Goal: Task Accomplishment & Management: Manage account settings

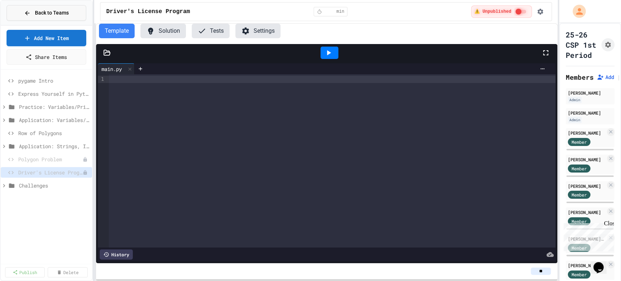
click at [66, 15] on span "Back to Teams" at bounding box center [52, 13] width 34 height 8
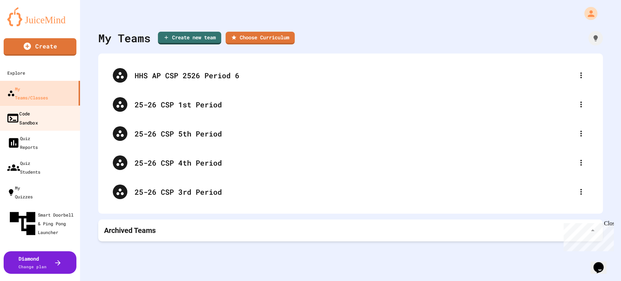
click at [38, 109] on div "Code Sandbox" at bounding box center [22, 118] width 32 height 18
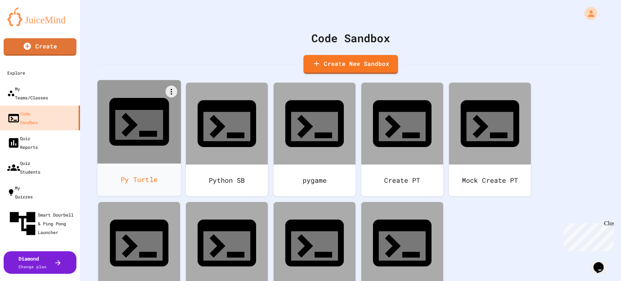
click at [149, 163] on div "Py Turtle" at bounding box center [140, 179] width 84 height 32
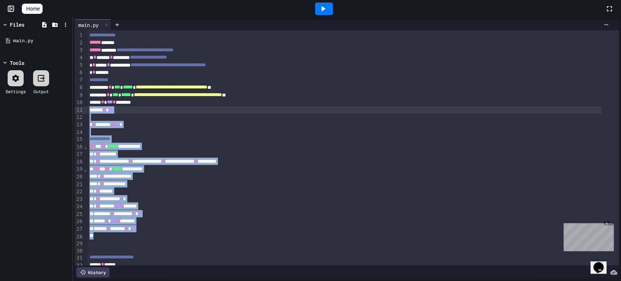
drag, startPoint x: 162, startPoint y: 235, endPoint x: 89, endPoint y: 104, distance: 150.1
click at [89, 104] on div "**********" at bounding box center [353, 153] width 532 height 247
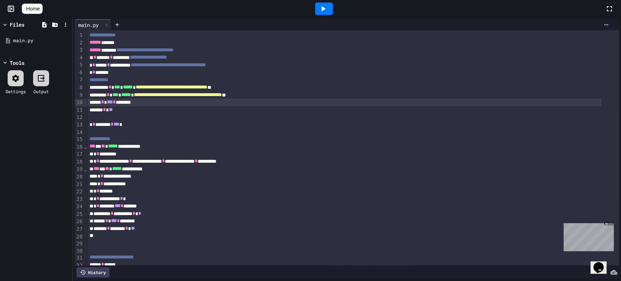
click at [88, 104] on div "***** * *** * ********" at bounding box center [344, 103] width 514 height 8
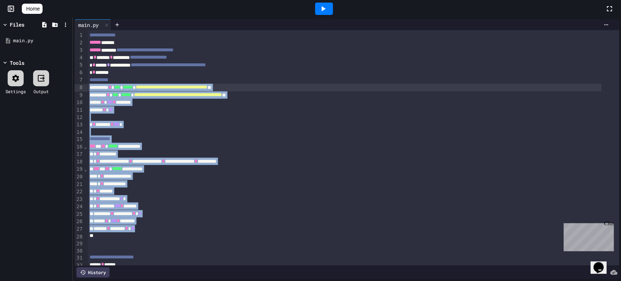
drag, startPoint x: 155, startPoint y: 231, endPoint x: 87, endPoint y: 89, distance: 157.3
click at [87, 89] on div "**********" at bounding box center [353, 153] width 532 height 247
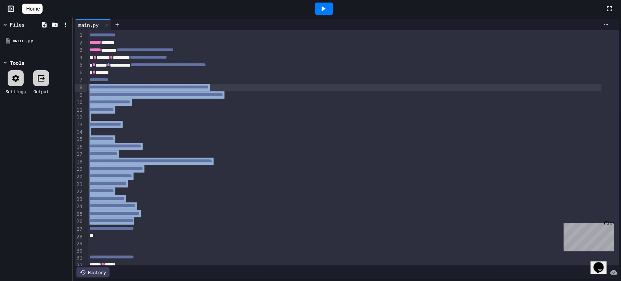
scroll to position [25, 0]
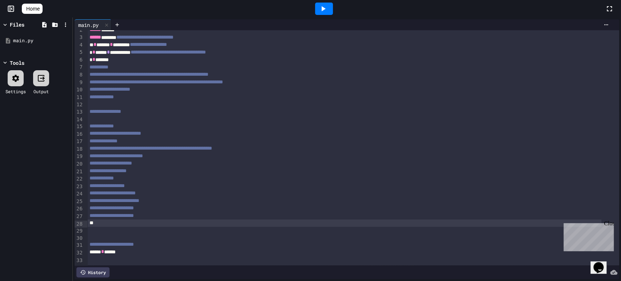
click at [146, 219] on div at bounding box center [344, 222] width 514 height 7
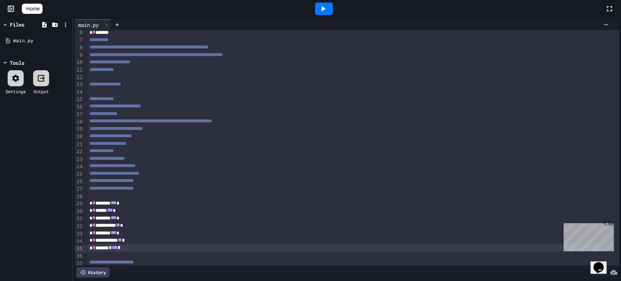
scroll to position [0, 0]
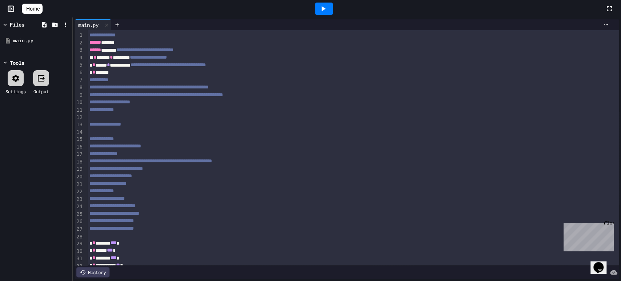
click at [110, 65] on span "*" at bounding box center [108, 64] width 3 height 5
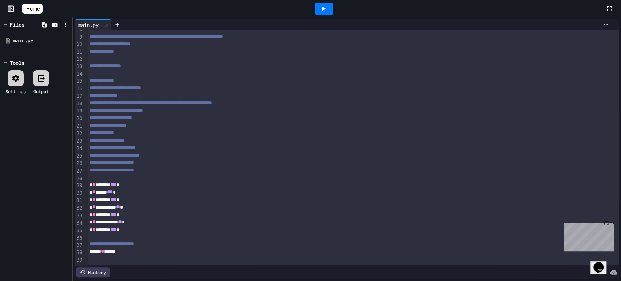
scroll to position [70, 0]
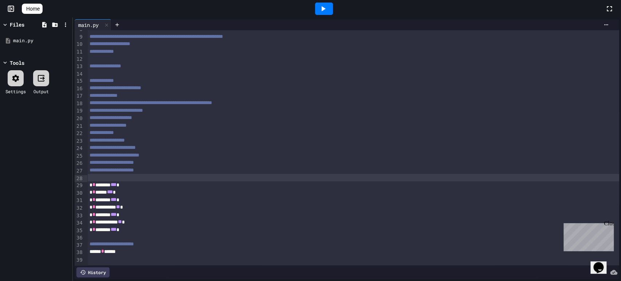
click at [101, 174] on div at bounding box center [353, 177] width 532 height 7
click at [327, 14] on div at bounding box center [324, 9] width 18 height 12
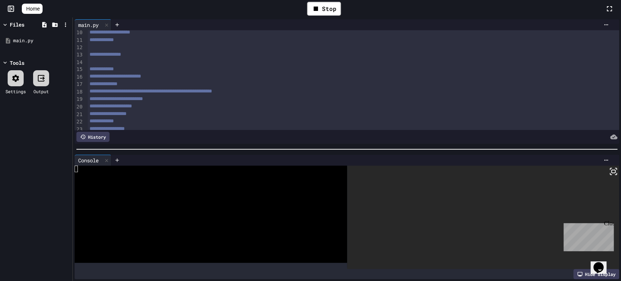
click at [314, 149] on div at bounding box center [346, 149] width 541 height 1
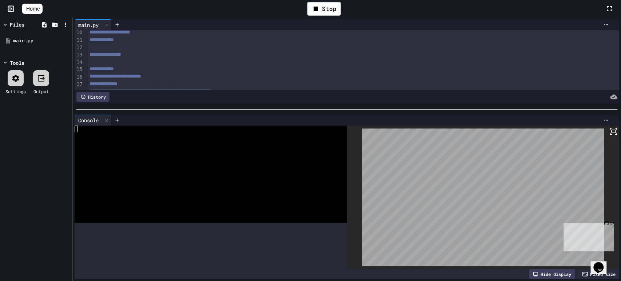
click at [309, 106] on div at bounding box center [347, 109] width 549 height 7
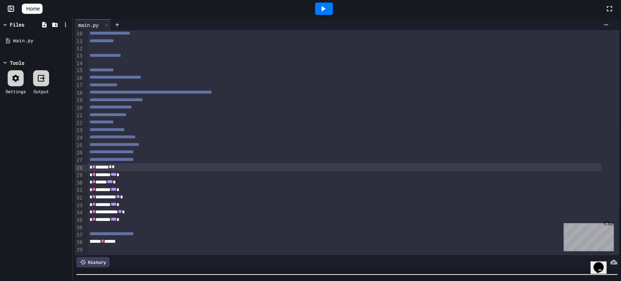
click at [282, 281] on html "**********" at bounding box center [310, 140] width 621 height 281
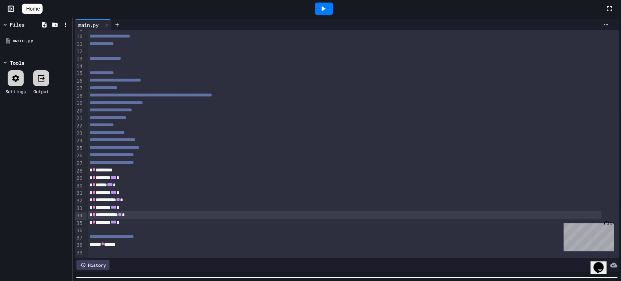
click at [116, 211] on div "**********" at bounding box center [344, 215] width 514 height 8
click at [332, 9] on div at bounding box center [324, 9] width 18 height 12
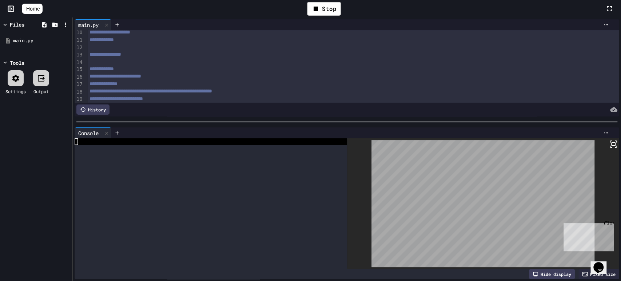
click at [345, 118] on div at bounding box center [347, 121] width 549 height 7
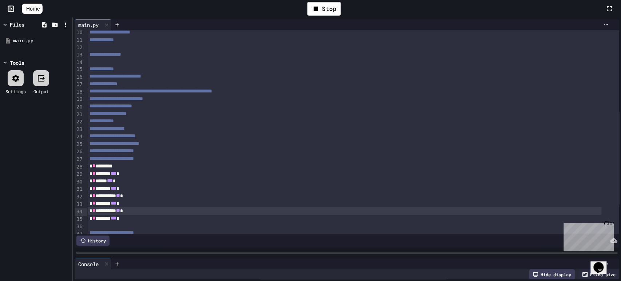
click at [325, 250] on div at bounding box center [347, 252] width 549 height 7
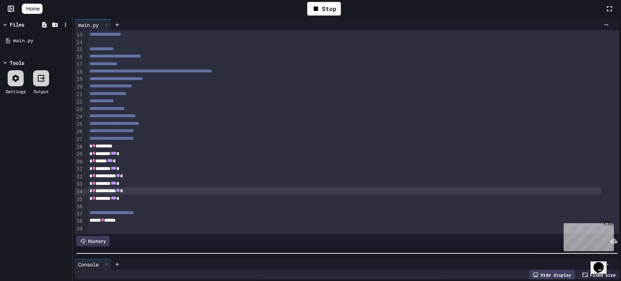
scroll to position [102, 0]
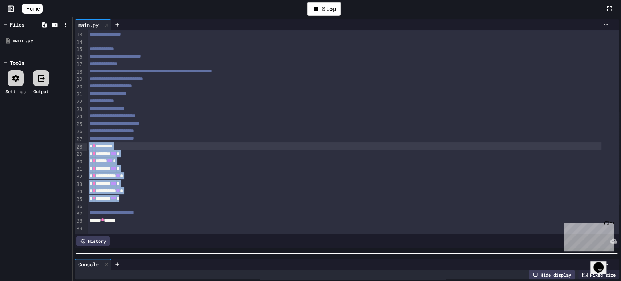
drag, startPoint x: 129, startPoint y: 189, endPoint x: 84, endPoint y: 134, distance: 70.6
click at [84, 134] on div "**********" at bounding box center [347, 132] width 545 height 204
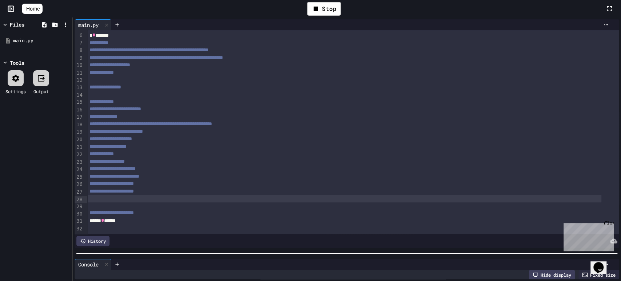
scroll to position [43, 0]
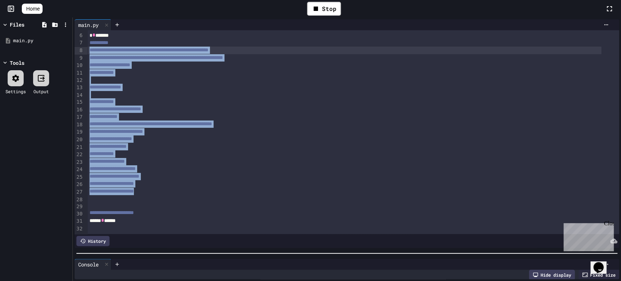
drag, startPoint x: 160, startPoint y: 188, endPoint x: 85, endPoint y: 42, distance: 164.3
click at [85, 42] on div "**********" at bounding box center [347, 132] width 545 height 204
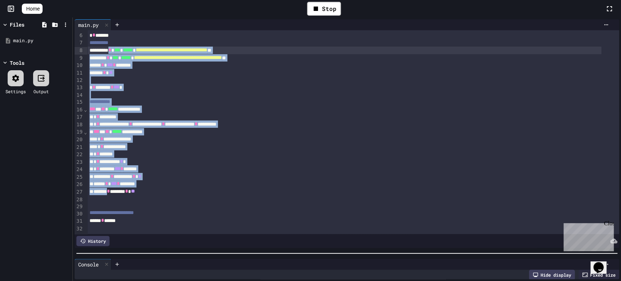
scroll to position [0, 0]
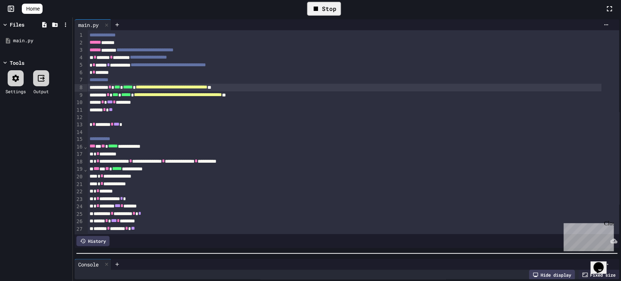
click at [331, 14] on div "Stop" at bounding box center [324, 9] width 34 height 14
click at [36, 9] on span "Home" at bounding box center [32, 8] width 13 height 7
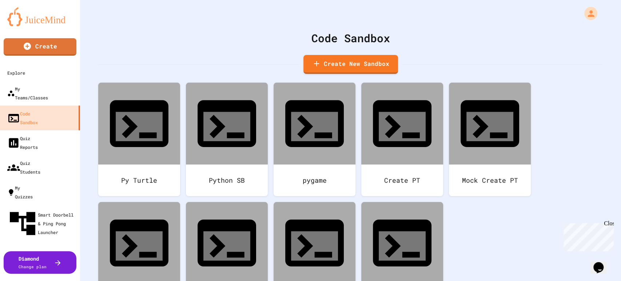
click at [91, 58] on div "Code Sandbox Create New Sandbox Py Turtle Python SB pygame Create PT Mock Creat…" at bounding box center [350, 140] width 541 height 281
click at [77, 130] on link "Quiz Reports" at bounding box center [40, 142] width 83 height 25
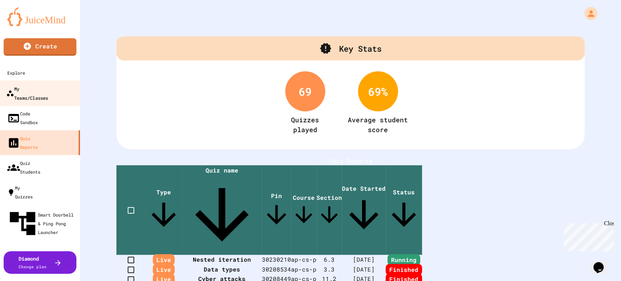
click at [38, 84] on link "My Teams/Classes" at bounding box center [40, 92] width 83 height 25
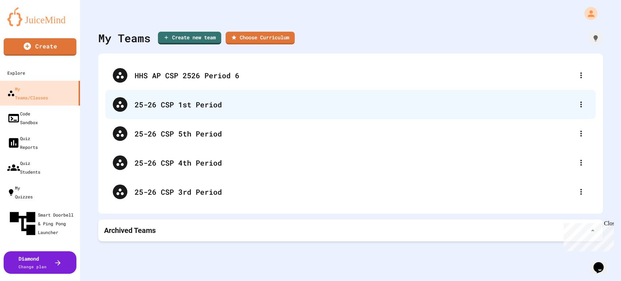
click at [189, 101] on div "25-26 CSP 1st Period" at bounding box center [354, 104] width 439 height 11
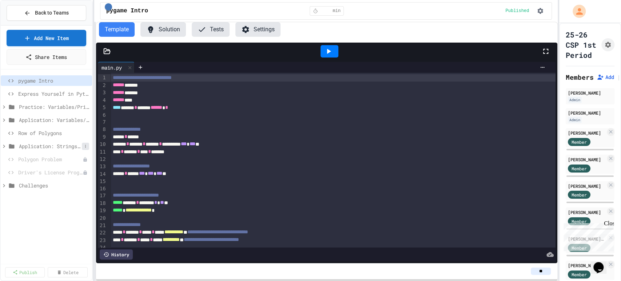
click at [82, 145] on button at bounding box center [85, 146] width 7 height 7
click at [71, 182] on button "Publish All (9)" at bounding box center [67, 185] width 48 height 13
click at [47, 134] on span "Row of Polygons" at bounding box center [50, 133] width 64 height 8
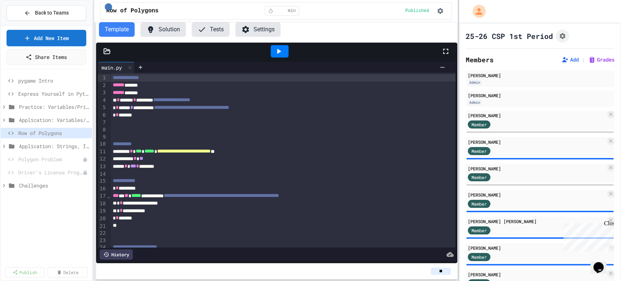
click at [435, 62] on div "**********" at bounding box center [310, 140] width 621 height 281
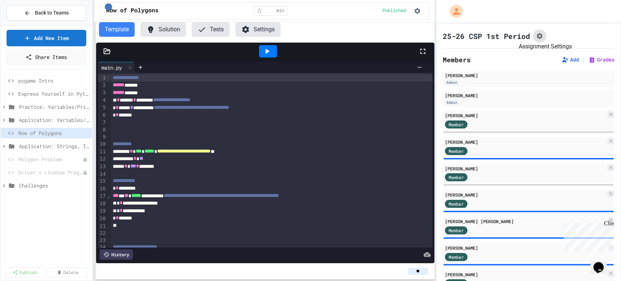
click at [534, 33] on button "Assignment Settings" at bounding box center [539, 35] width 13 height 13
click at [252, 238] on button "28" at bounding box center [249, 234] width 7 height 9
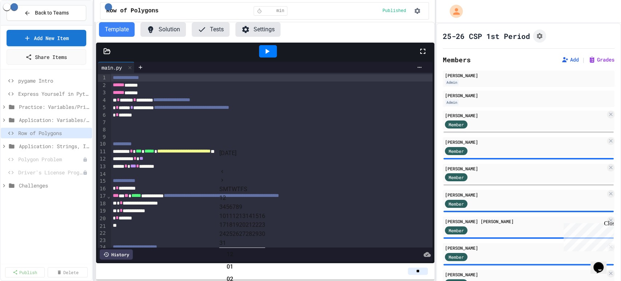
type input "**********"
drag, startPoint x: 403, startPoint y: 22, endPoint x: 395, endPoint y: 24, distance: 8.3
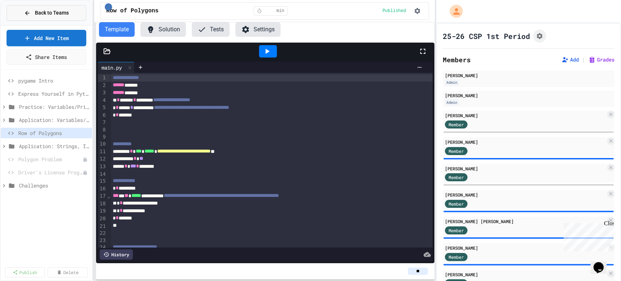
click at [55, 17] on button "Back to Teams" at bounding box center [47, 13] width 80 height 16
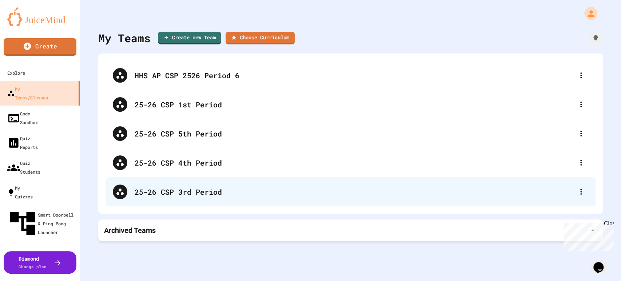
click at [200, 185] on div "25-26 CSP 3rd Period" at bounding box center [351, 191] width 490 height 29
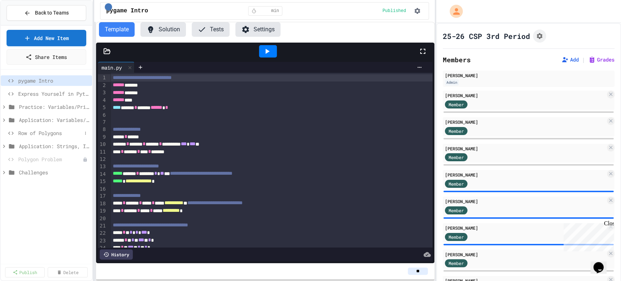
click at [41, 135] on span "Row of Polygons" at bounding box center [50, 133] width 64 height 8
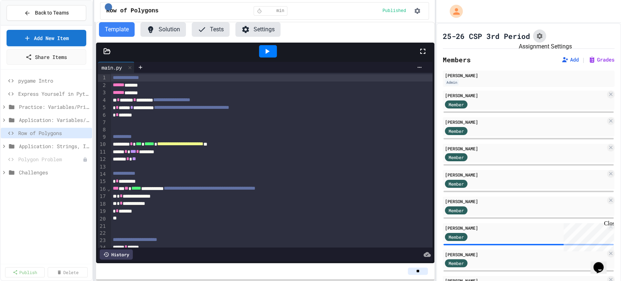
click at [539, 35] on icon "Assignment Settings" at bounding box center [539, 35] width 7 height 7
click at [252, 238] on button "28" at bounding box center [249, 234] width 7 height 9
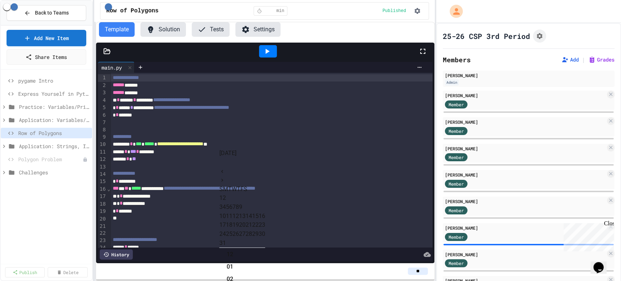
type input "**********"
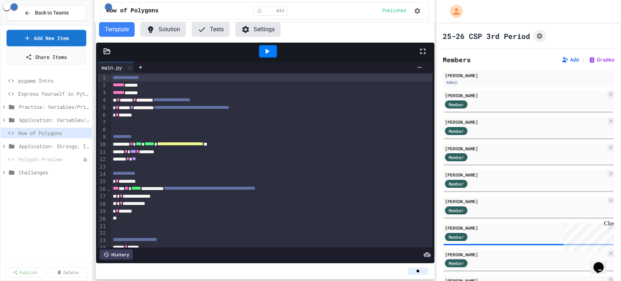
scroll to position [9, 0]
click at [72, 10] on button "Back to Teams" at bounding box center [47, 13] width 80 height 16
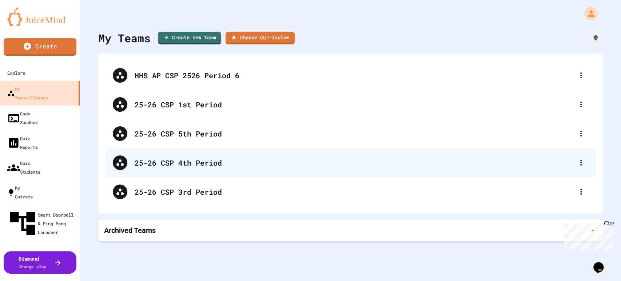
click at [239, 154] on div "25-26 CSP 4th Period" at bounding box center [351, 162] width 490 height 29
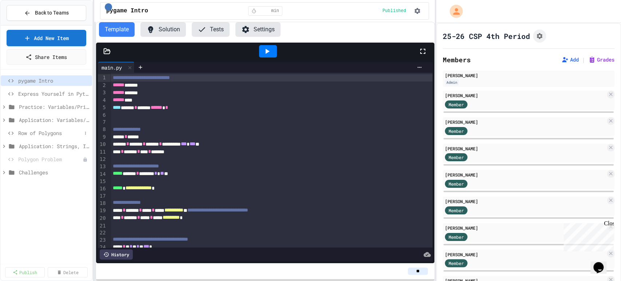
click at [54, 133] on span "Row of Polygons" at bounding box center [50, 133] width 64 height 8
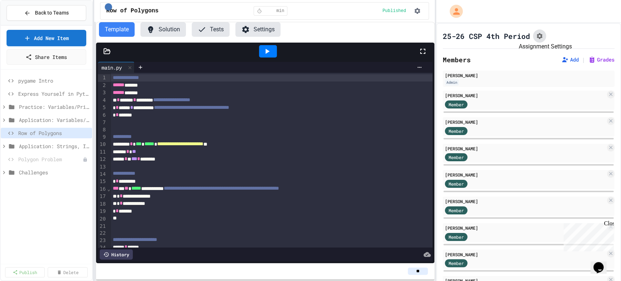
click at [541, 31] on button "Assignment Settings" at bounding box center [539, 35] width 13 height 13
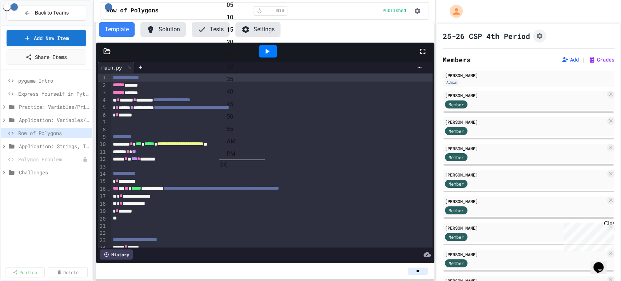
click at [265, 126] on li "55" at bounding box center [246, 129] width 39 height 12
click at [265, 148] on li "PM" at bounding box center [246, 154] width 39 height 12
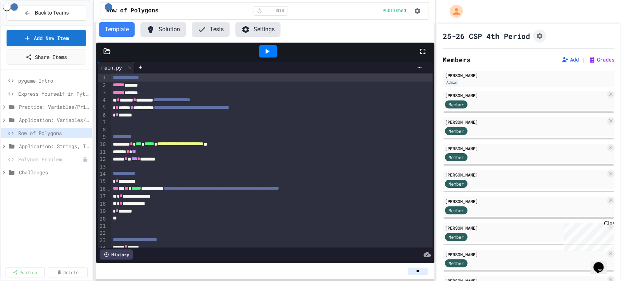
type input "**********"
click at [48, 17] on button "Back to Teams" at bounding box center [47, 13] width 80 height 16
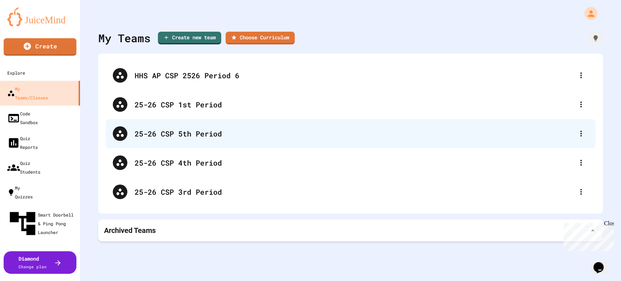
click at [172, 142] on div "25-26 CSP 5th Period" at bounding box center [351, 133] width 490 height 29
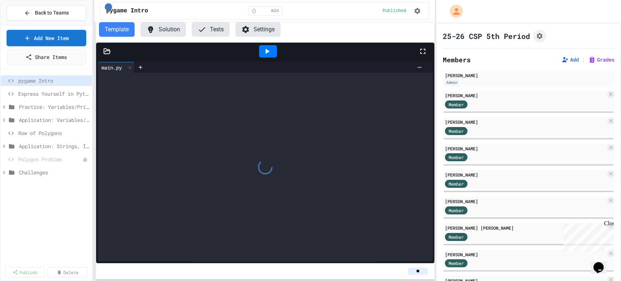
click at [58, 129] on span "Row of Polygons" at bounding box center [53, 133] width 71 height 8
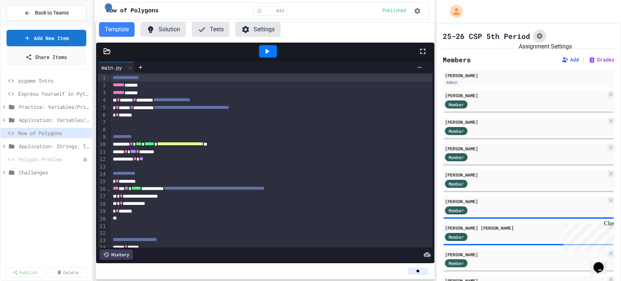
click at [535, 35] on button "Assignment Settings" at bounding box center [539, 35] width 13 height 13
drag, startPoint x: 293, startPoint y: 243, endPoint x: 303, endPoint y: 233, distance: 13.6
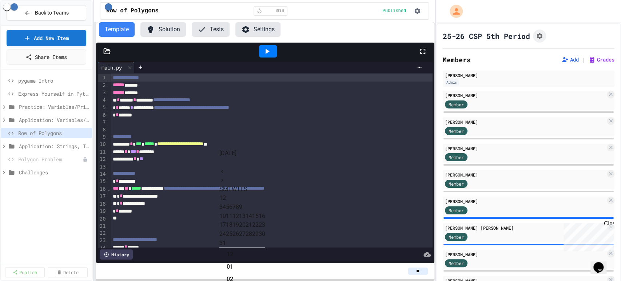
click at [252, 238] on button "28" at bounding box center [249, 234] width 7 height 9
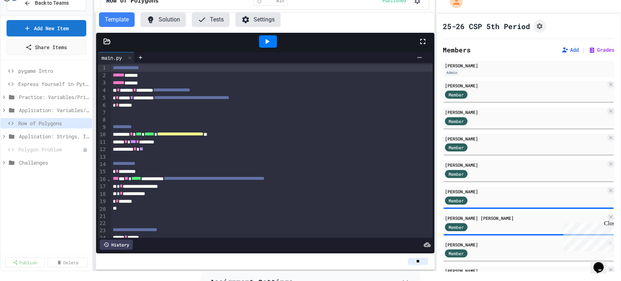
scroll to position [0, 0]
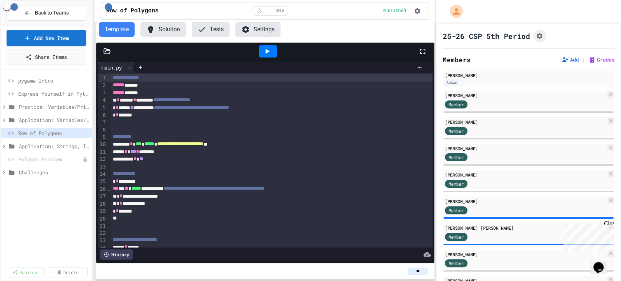
type input "**********"
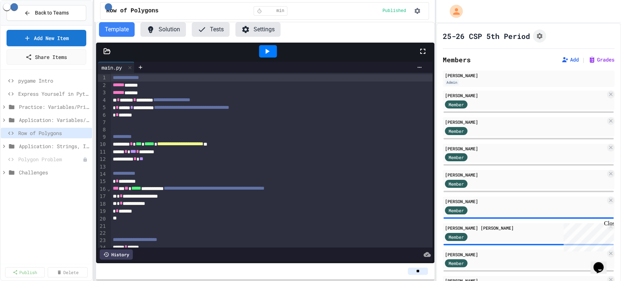
click at [60, 12] on span "Back to Teams" at bounding box center [52, 13] width 34 height 8
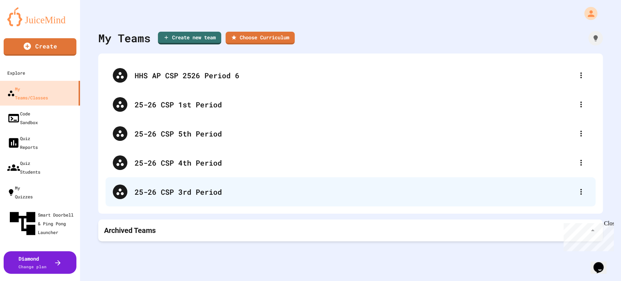
click at [199, 189] on div "25-26 CSP 3rd Period" at bounding box center [354, 191] width 439 height 11
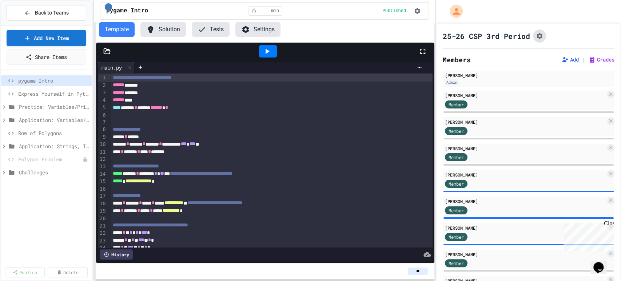
click at [535, 35] on button "Assignment Settings" at bounding box center [539, 35] width 13 height 13
click at [252, 238] on button "28" at bounding box center [249, 234] width 7 height 9
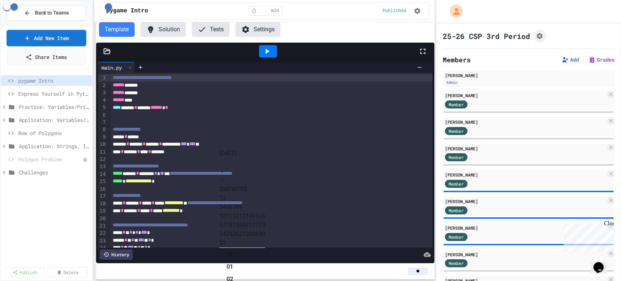
type input "**********"
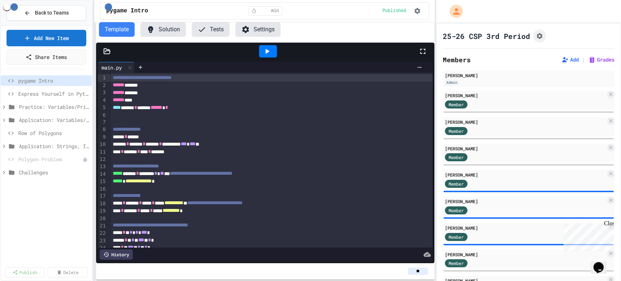
scroll to position [202, 0]
click at [55, 13] on span "Back to Teams" at bounding box center [52, 13] width 34 height 8
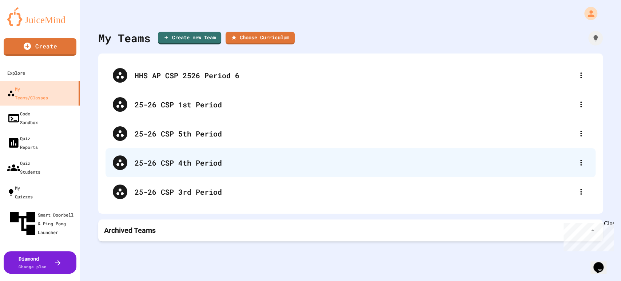
click at [320, 159] on div "25-26 CSP 4th Period" at bounding box center [354, 162] width 439 height 11
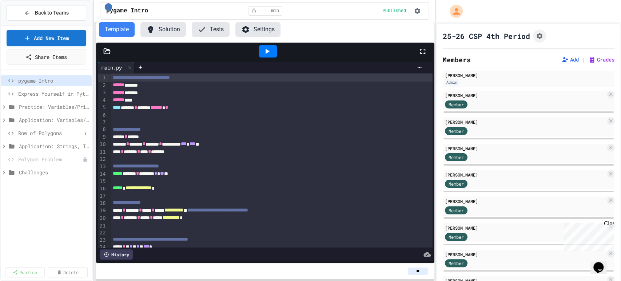
click at [46, 131] on span "Row of Polygons" at bounding box center [50, 133] width 64 height 8
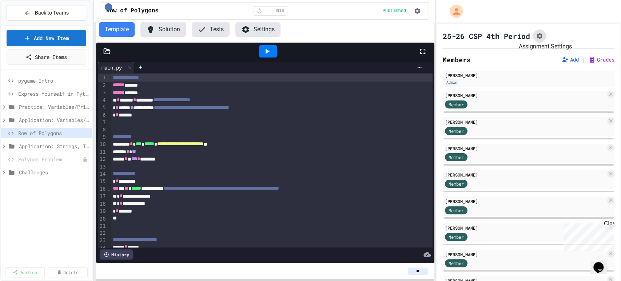
click at [539, 39] on icon "Assignment Settings" at bounding box center [539, 35] width 7 height 7
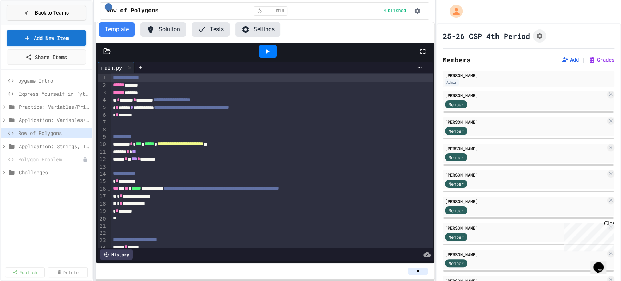
click at [53, 7] on button "Back to Teams" at bounding box center [47, 13] width 80 height 16
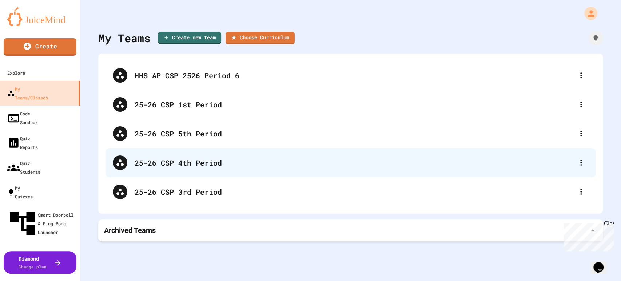
click at [258, 160] on div "25-26 CSP 4th Period" at bounding box center [354, 162] width 439 height 11
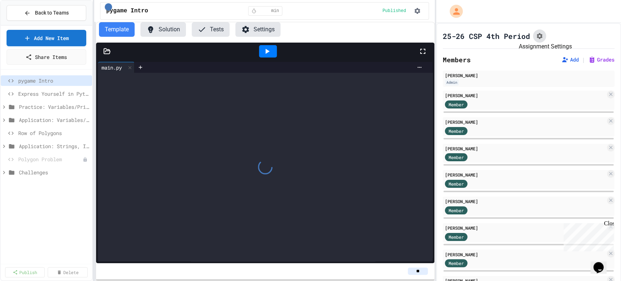
click at [542, 40] on button "Assignment Settings" at bounding box center [539, 35] width 13 height 13
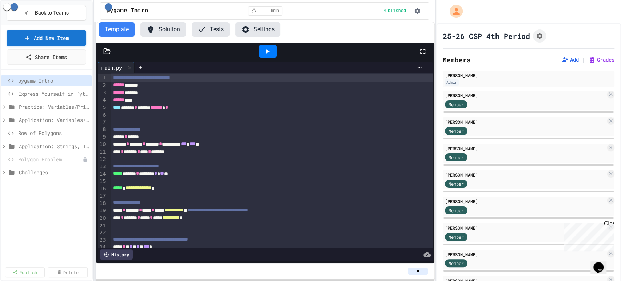
scroll to position [364, 0]
click at [71, 11] on button "Back to Teams" at bounding box center [47, 13] width 80 height 16
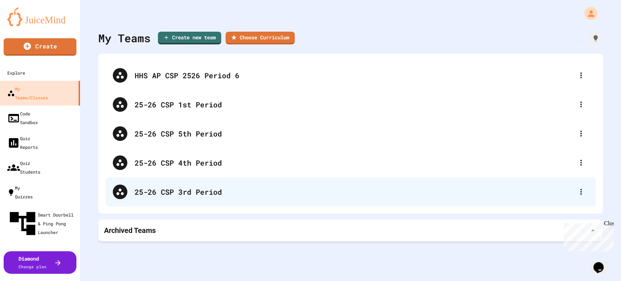
click at [231, 194] on div "25-26 CSP 3rd Period" at bounding box center [354, 191] width 439 height 11
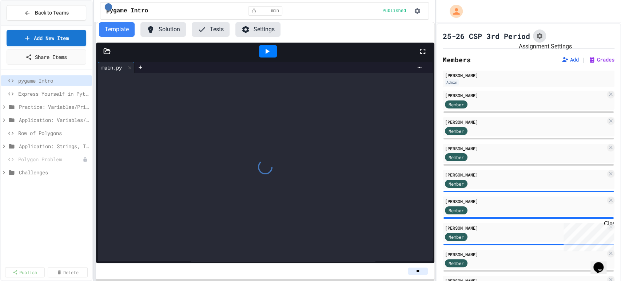
click at [543, 37] on button "Assignment Settings" at bounding box center [539, 35] width 13 height 13
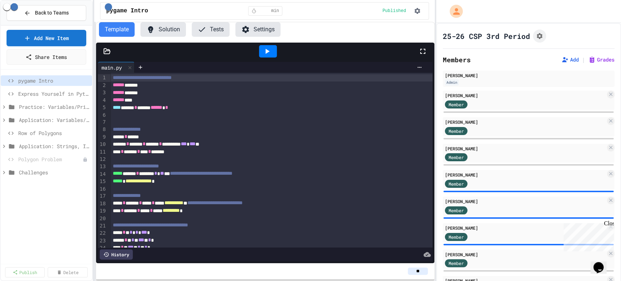
scroll to position [364, 0]
click at [66, 14] on span "Back to Teams" at bounding box center [52, 13] width 34 height 8
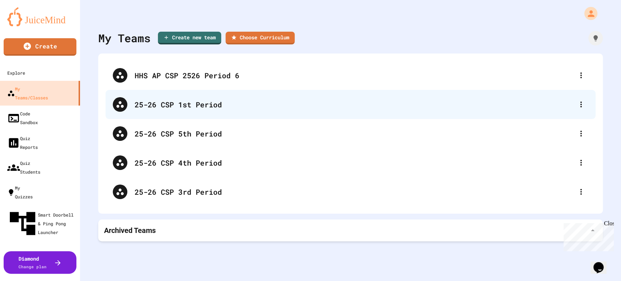
click at [228, 112] on div "25-26 CSP 1st Period" at bounding box center [351, 104] width 490 height 29
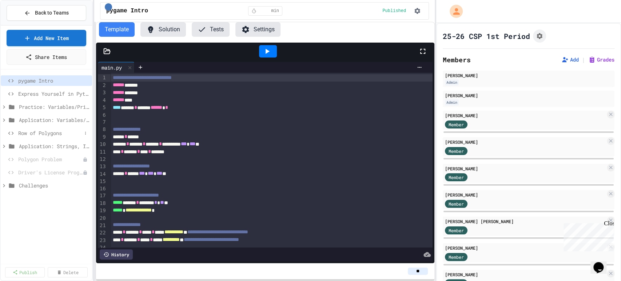
click at [44, 136] on span "Row of Polygons" at bounding box center [50, 133] width 64 height 8
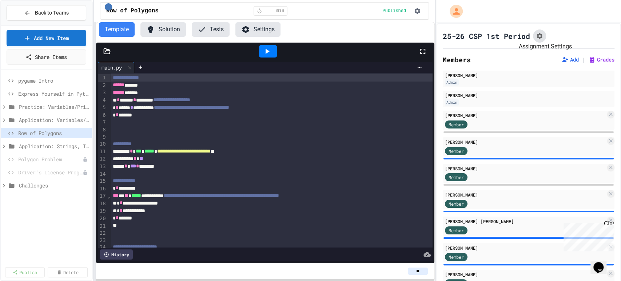
click at [537, 37] on icon "Assignment Settings" at bounding box center [540, 36] width 6 height 6
click at [32, 20] on div "Back to Teams" at bounding box center [46, 13] width 91 height 25
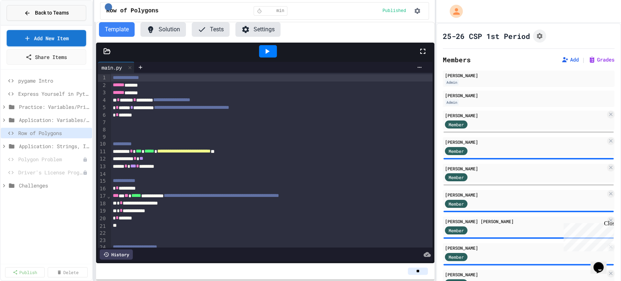
click at [38, 16] on span "Back to Teams" at bounding box center [52, 13] width 34 height 8
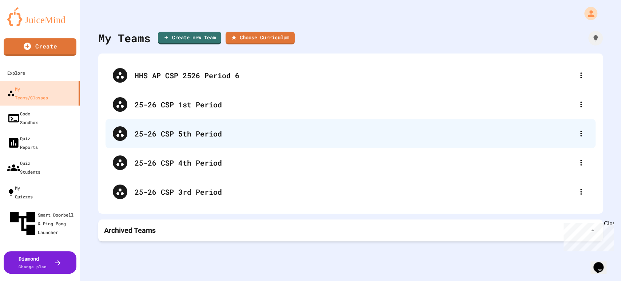
click at [179, 130] on div "25-26 CSP 5th Period" at bounding box center [354, 133] width 439 height 11
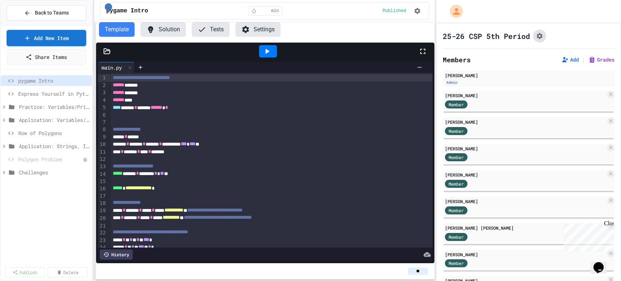
click at [536, 33] on icon "Assignment Settings" at bounding box center [539, 35] width 7 height 7
click at [45, 135] on span "Row of Polygons" at bounding box center [50, 133] width 64 height 8
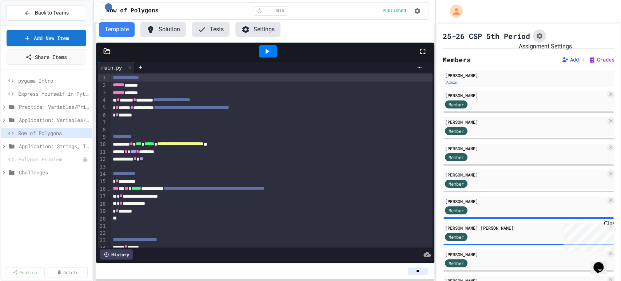
click at [535, 37] on button "Assignment Settings" at bounding box center [539, 35] width 13 height 13
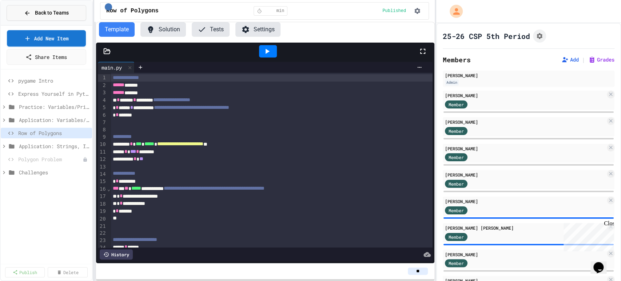
click at [36, 10] on span "Back to Teams" at bounding box center [52, 13] width 34 height 8
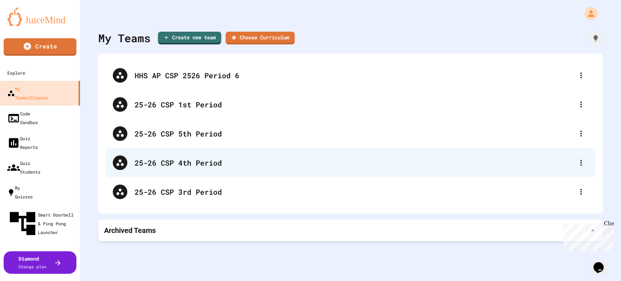
click at [185, 159] on div "25-26 CSP 4th Period" at bounding box center [354, 162] width 439 height 11
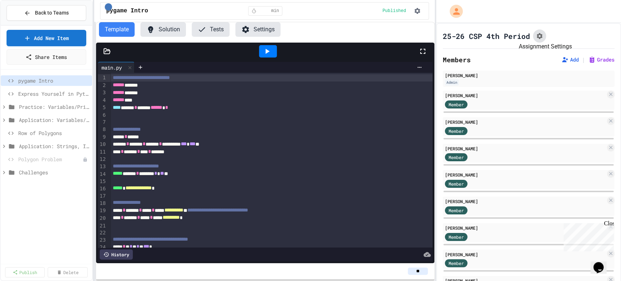
click at [537, 35] on icon "Assignment Settings" at bounding box center [540, 36] width 6 height 6
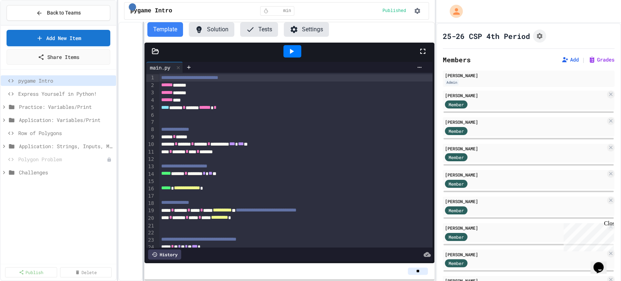
click at [119, 142] on div "**********" at bounding box center [310, 140] width 621 height 281
click at [75, 17] on button "Back to Teams" at bounding box center [59, 13] width 104 height 16
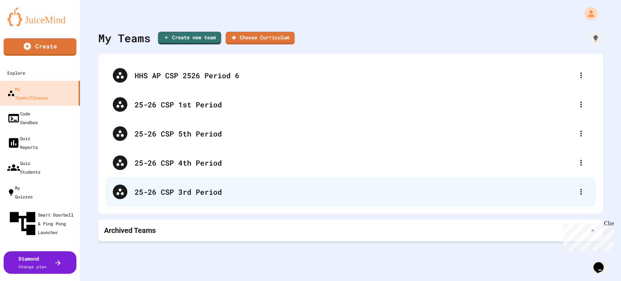
click at [155, 183] on div "25-26 CSP 3rd Period" at bounding box center [351, 191] width 490 height 29
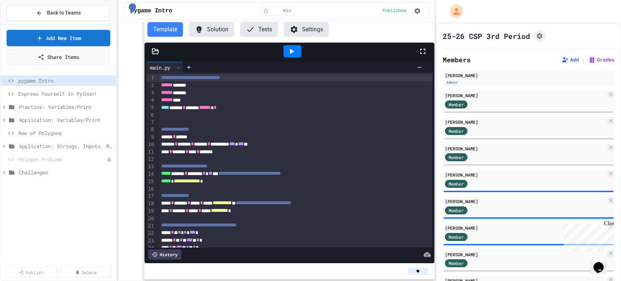
click at [543, 30] on div at bounding box center [539, 35] width 13 height 13
click at [540, 33] on icon "Assignment Settings" at bounding box center [540, 36] width 6 height 6
drag, startPoint x: 404, startPoint y: 25, endPoint x: 384, endPoint y: 26, distance: 20.8
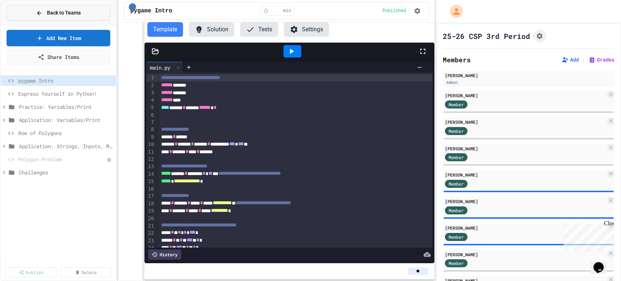
click at [85, 13] on button "Back to Teams" at bounding box center [59, 13] width 104 height 16
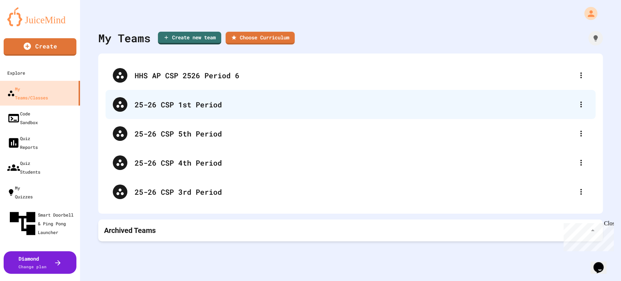
click at [215, 107] on div "25-26 CSP 1st Period" at bounding box center [354, 104] width 439 height 11
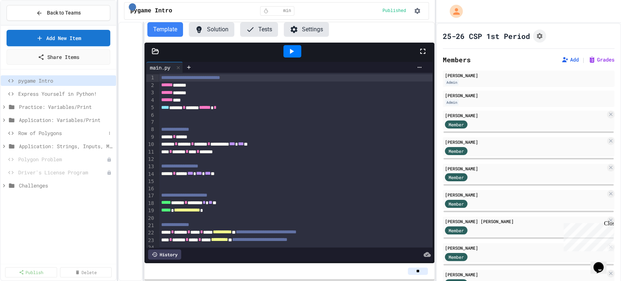
click at [50, 132] on span "Row of Polygons" at bounding box center [62, 133] width 88 height 8
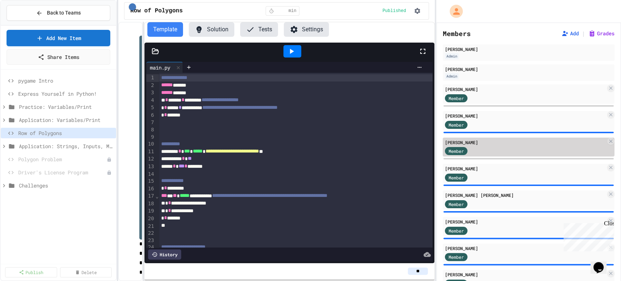
scroll to position [40, 0]
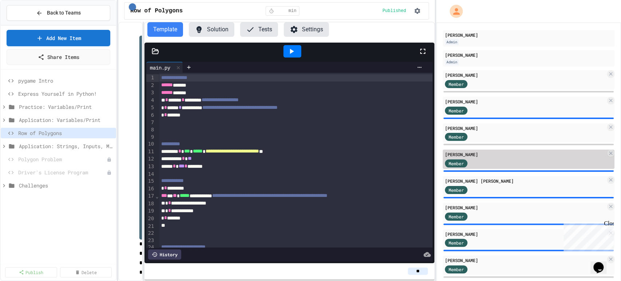
click at [501, 165] on div "Member" at bounding box center [525, 162] width 161 height 9
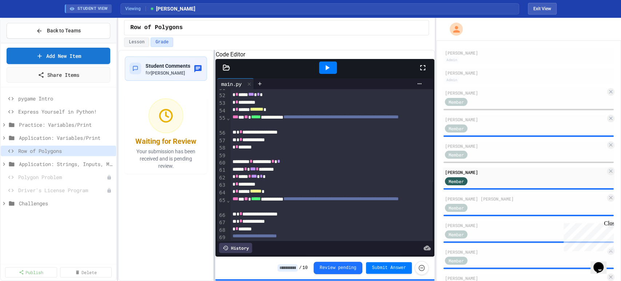
scroll to position [422, 0]
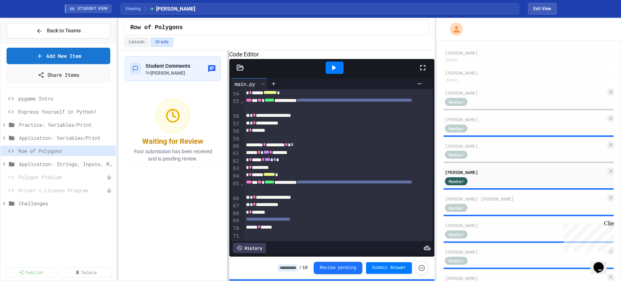
click at [228, 117] on div at bounding box center [228, 165] width 1 height 231
click at [139, 38] on button "Lesson" at bounding box center [136, 41] width 25 height 9
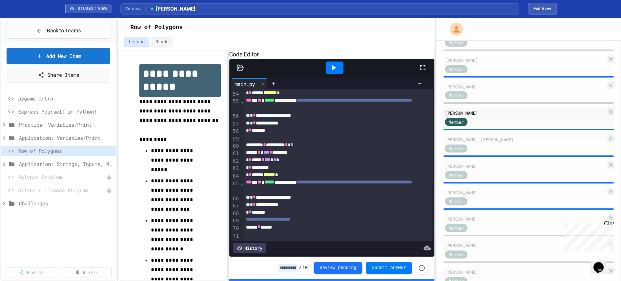
scroll to position [40, 0]
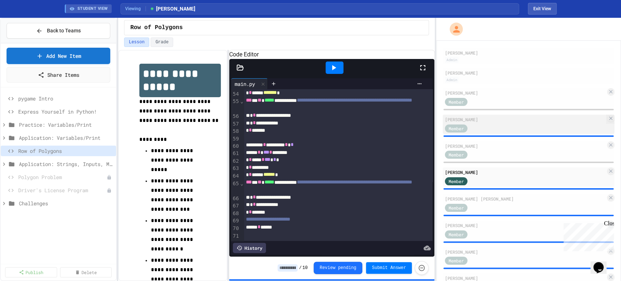
click at [486, 127] on div "Member" at bounding box center [525, 127] width 161 height 9
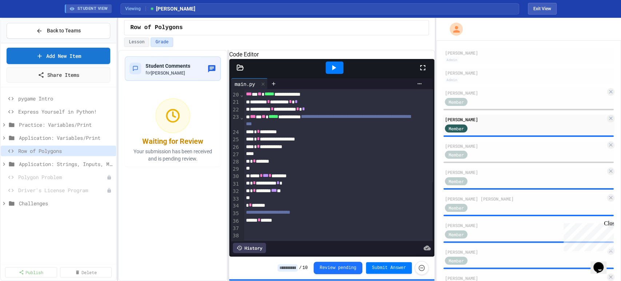
scroll to position [162, 0]
click at [338, 72] on icon at bounding box center [333, 67] width 9 height 9
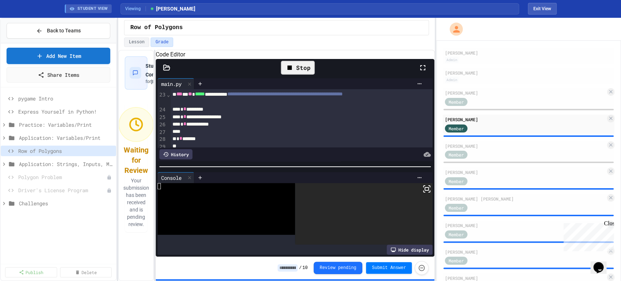
scroll to position [154, 0]
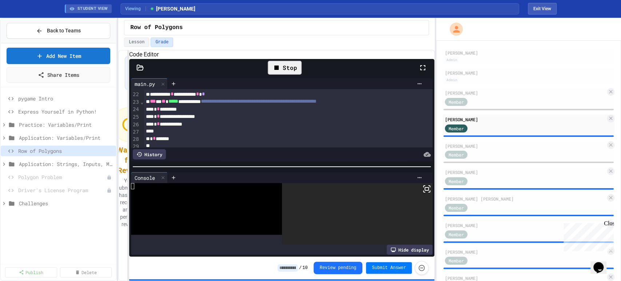
click at [119, 144] on div "**********" at bounding box center [276, 165] width 317 height 231
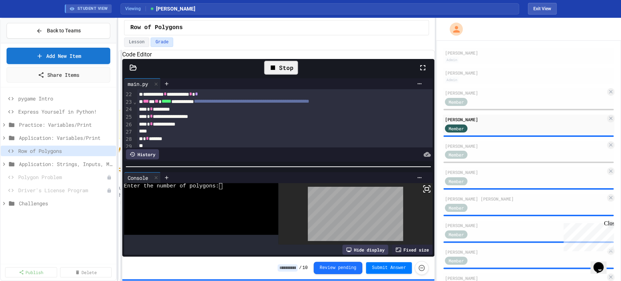
click at [234, 194] on div at bounding box center [196, 192] width 144 height 7
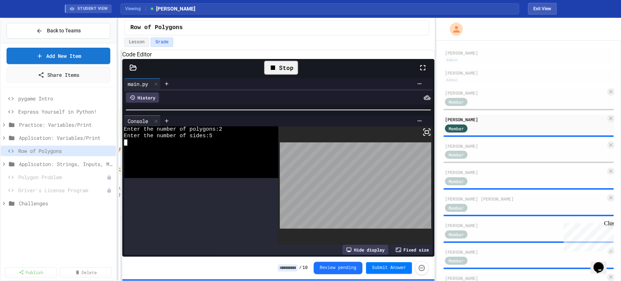
click at [305, 112] on div at bounding box center [278, 109] width 312 height 7
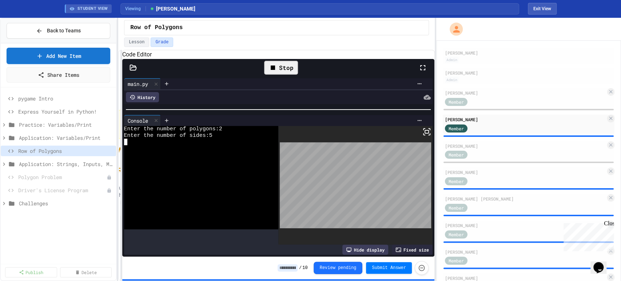
click at [287, 73] on div "Stop" at bounding box center [281, 68] width 34 height 14
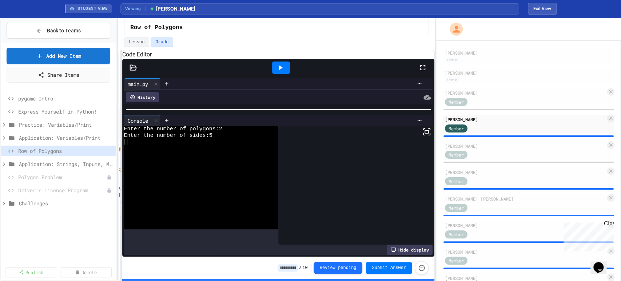
click at [287, 74] on div at bounding box center [281, 68] width 18 height 12
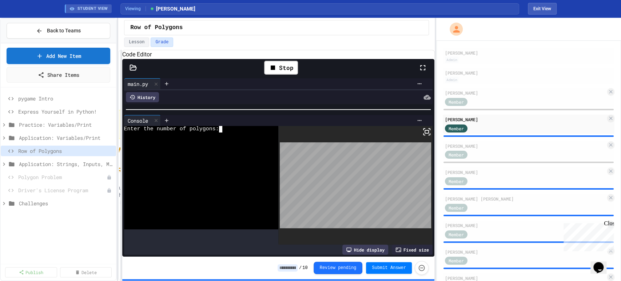
click at [230, 145] on div at bounding box center [196, 142] width 144 height 7
click at [265, 75] on div "Stop" at bounding box center [281, 68] width 34 height 14
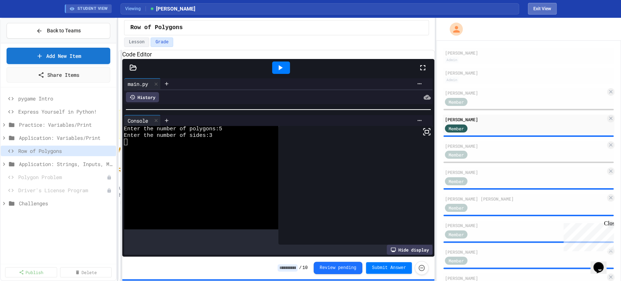
click at [547, 11] on button "Exit View" at bounding box center [542, 9] width 29 height 12
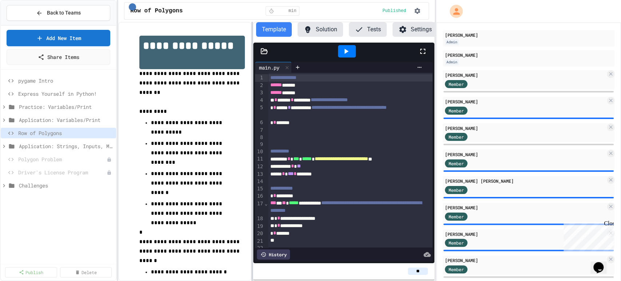
click at [271, 66] on div "**********" at bounding box center [276, 151] width 317 height 259
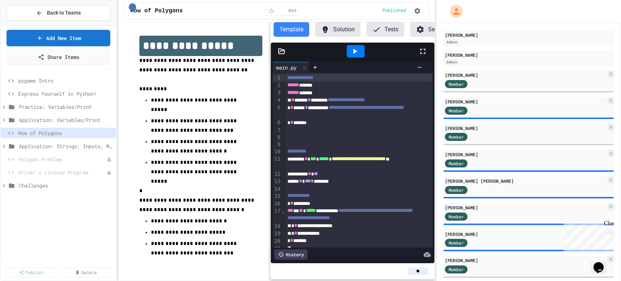
drag, startPoint x: 420, startPoint y: 273, endPoint x: 395, endPoint y: 273, distance: 25.8
click at [395, 273] on div "**" at bounding box center [353, 271] width 152 height 7
type input "**"
click at [371, 265] on div "**" at bounding box center [353, 271] width 164 height 16
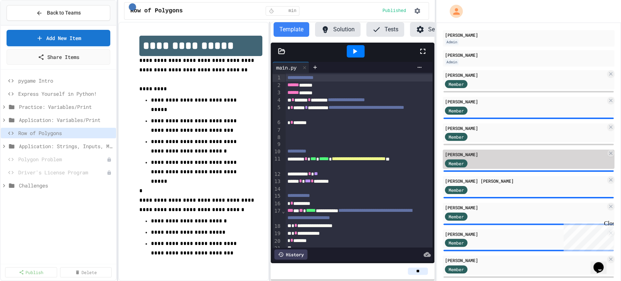
click at [478, 162] on div "Member" at bounding box center [463, 162] width 36 height 9
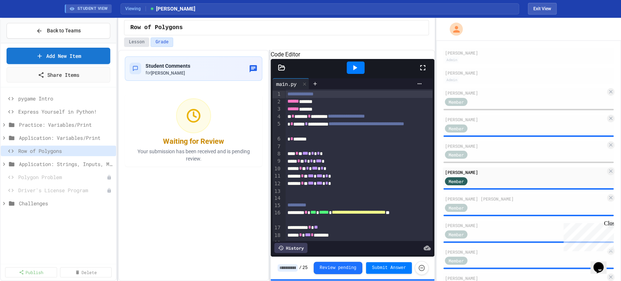
click at [139, 46] on button "Lesson" at bounding box center [136, 41] width 25 height 9
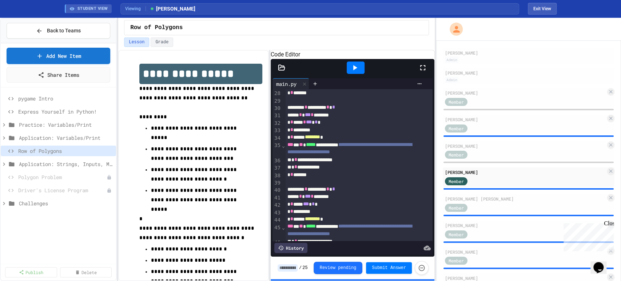
scroll to position [242, 0]
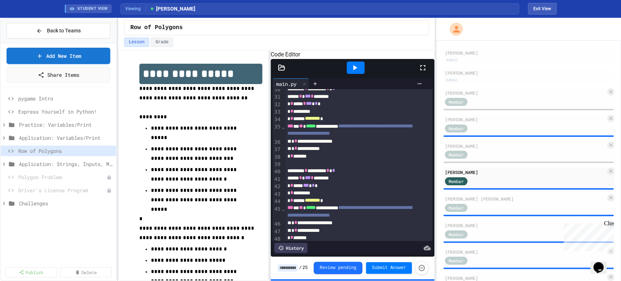
click at [346, 78] on div at bounding box center [355, 68] width 25 height 20
click at [363, 74] on div at bounding box center [356, 68] width 18 height 12
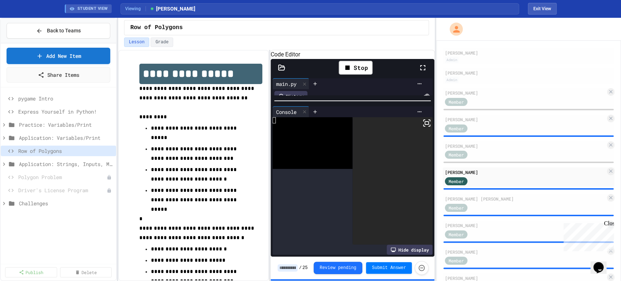
click at [345, 85] on div "**********" at bounding box center [353, 158] width 164 height 198
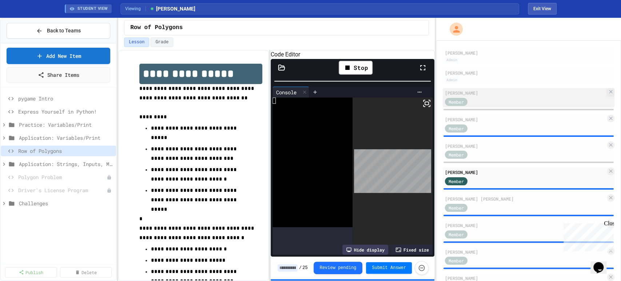
drag, startPoint x: 432, startPoint y: 82, endPoint x: 449, endPoint y: 92, distance: 19.6
click at [503, 87] on div "**********" at bounding box center [310, 149] width 621 height 263
click at [423, 45] on div "Lesson Grade" at bounding box center [276, 41] width 305 height 9
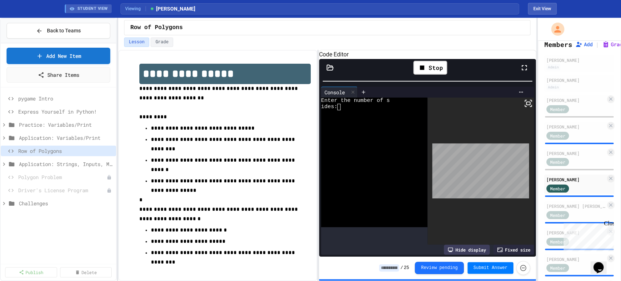
scroll to position [68, 0]
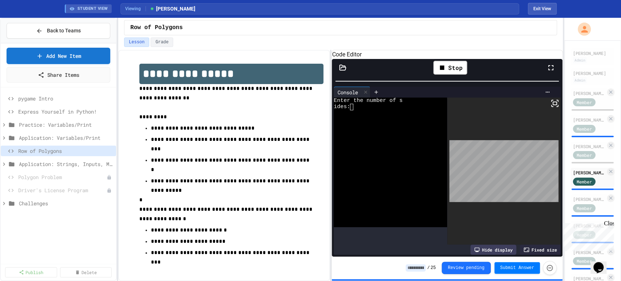
click at [565, 66] on div "**********" at bounding box center [310, 149] width 621 height 263
click at [376, 123] on div at bounding box center [385, 120] width 102 height 7
click at [551, 108] on icon at bounding box center [555, 103] width 9 height 9
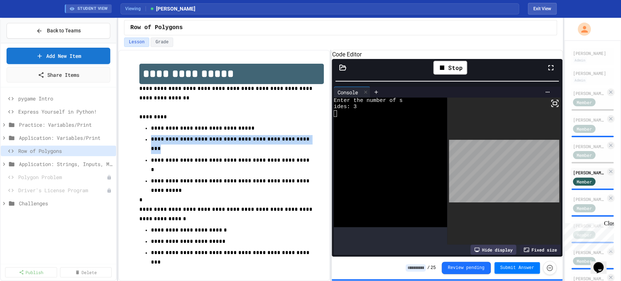
drag, startPoint x: 149, startPoint y: 139, endPoint x: 288, endPoint y: 144, distance: 139.5
click at [288, 144] on ul "**********" at bounding box center [231, 159] width 184 height 73
click at [288, 144] on p "**********" at bounding box center [231, 144] width 161 height 19
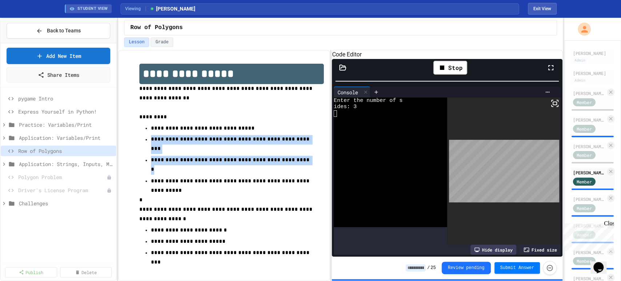
drag, startPoint x: 152, startPoint y: 139, endPoint x: 278, endPoint y: 158, distance: 127.8
click at [278, 158] on ul "**********" at bounding box center [231, 159] width 184 height 73
click at [296, 156] on p "**********" at bounding box center [231, 165] width 161 height 19
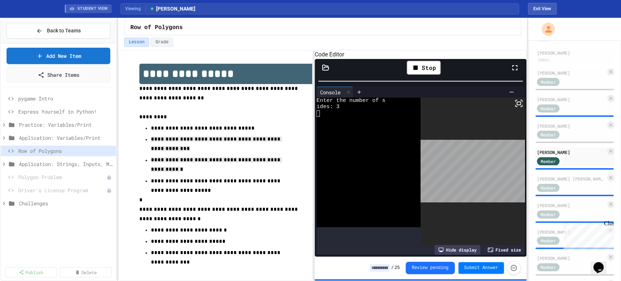
scroll to position [40, 0]
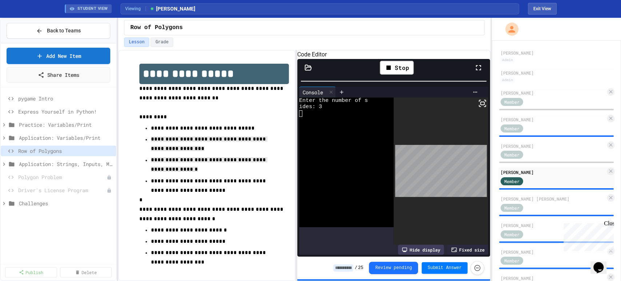
click at [492, 105] on div "**********" at bounding box center [310, 149] width 621 height 263
click at [521, 201] on div "[PERSON_NAME] [PERSON_NAME] Member" at bounding box center [557, 203] width 116 height 19
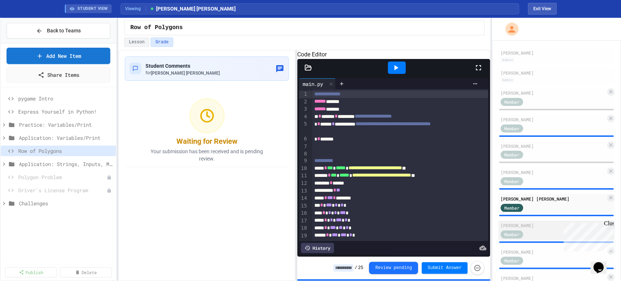
click at [527, 233] on div "Member" at bounding box center [519, 233] width 36 height 9
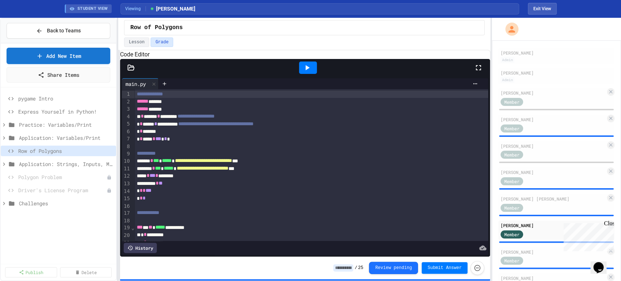
click at [81, 91] on div "**********" at bounding box center [310, 149] width 621 height 263
click at [304, 72] on icon at bounding box center [307, 67] width 9 height 9
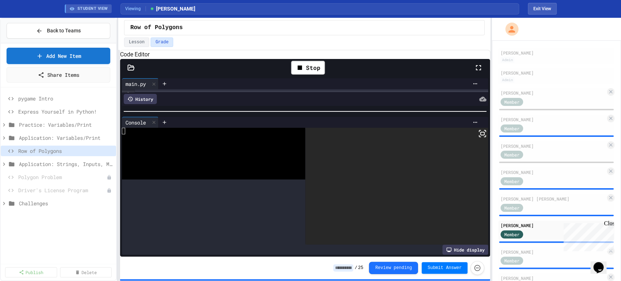
click at [282, 105] on div "**********" at bounding box center [305, 166] width 370 height 180
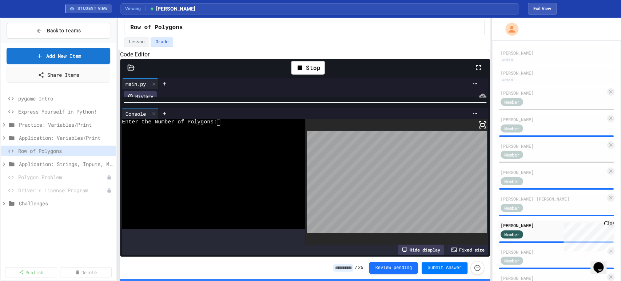
click at [226, 132] on div at bounding box center [209, 129] width 174 height 7
click at [312, 75] on div "Stop" at bounding box center [308, 68] width 34 height 14
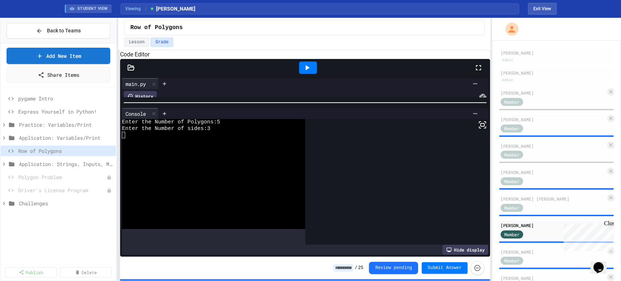
click at [312, 74] on div at bounding box center [308, 68] width 18 height 12
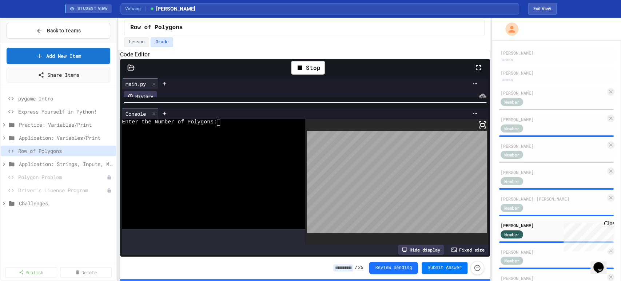
click at [251, 138] on div at bounding box center [209, 135] width 174 height 7
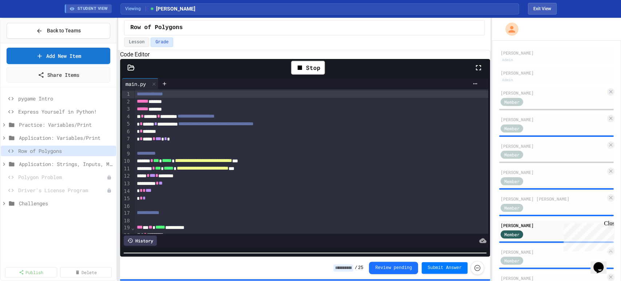
click at [295, 262] on div "**********" at bounding box center [305, 170] width 370 height 222
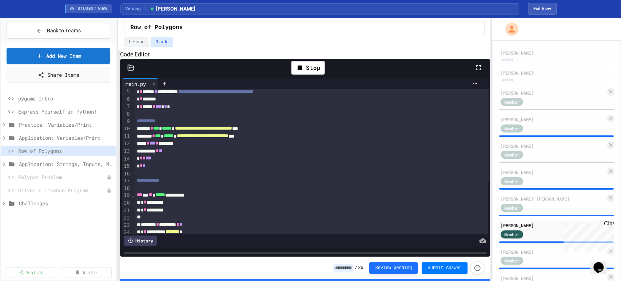
scroll to position [15, 0]
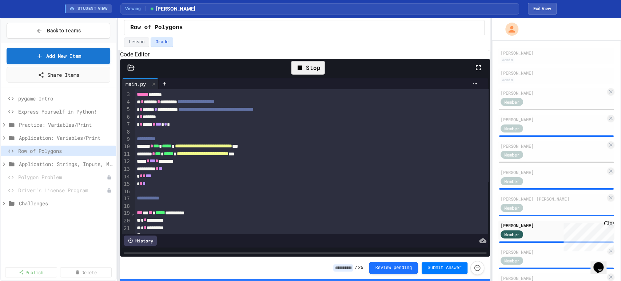
click at [300, 72] on icon at bounding box center [300, 67] width 9 height 9
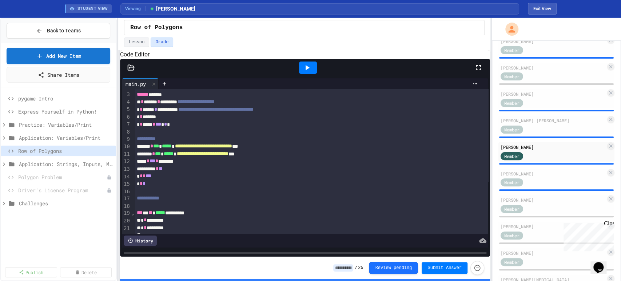
scroll to position [121, 0]
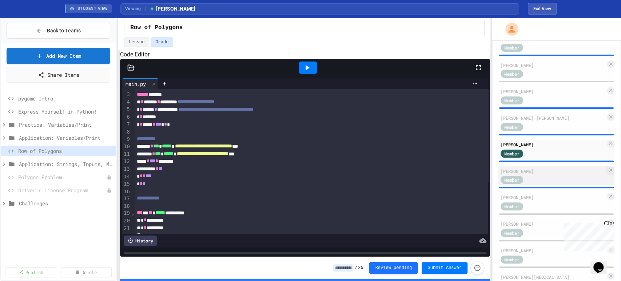
click at [515, 177] on span "Member" at bounding box center [512, 180] width 15 height 7
click at [558, 182] on div "Member" at bounding box center [553, 179] width 105 height 9
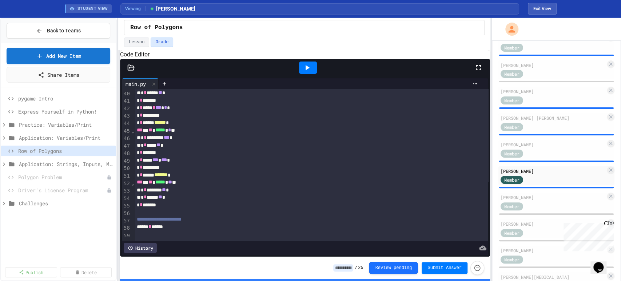
scroll to position [311, 0]
click at [314, 74] on div at bounding box center [308, 68] width 18 height 12
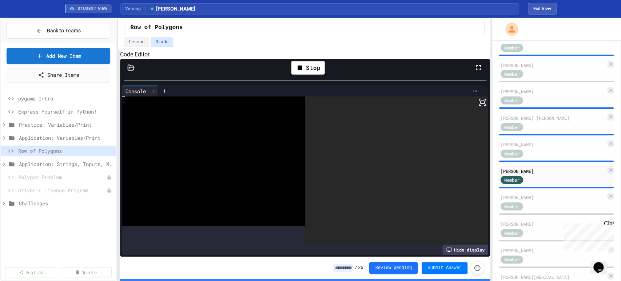
click at [292, 75] on div "**********" at bounding box center [305, 158] width 370 height 198
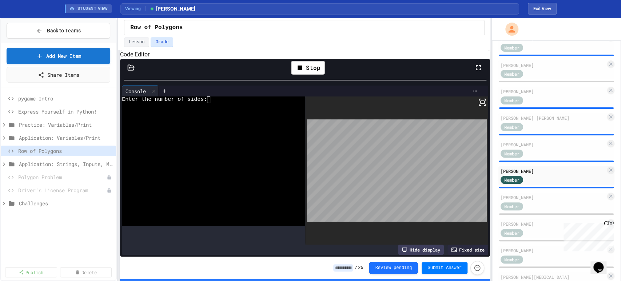
click at [249, 122] on div at bounding box center [209, 119] width 174 height 7
click at [310, 75] on div "Stop" at bounding box center [308, 68] width 34 height 14
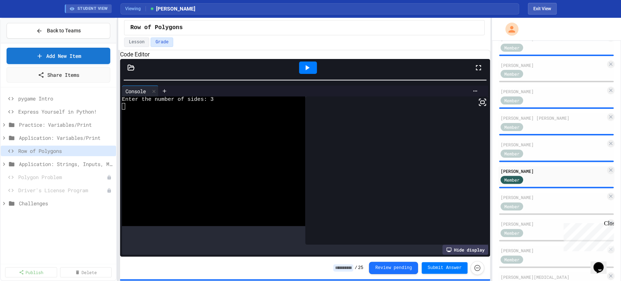
click at [309, 72] on icon at bounding box center [307, 67] width 9 height 9
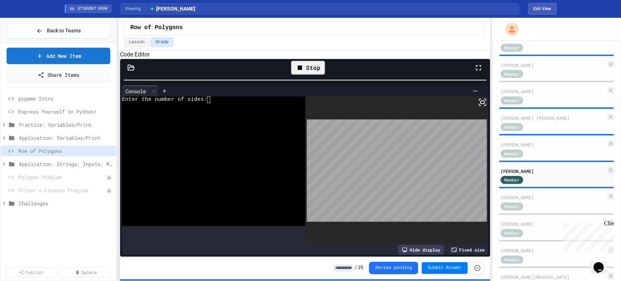
click at [281, 129] on div at bounding box center [209, 125] width 174 height 7
click at [318, 75] on div "Stop" at bounding box center [308, 68] width 34 height 14
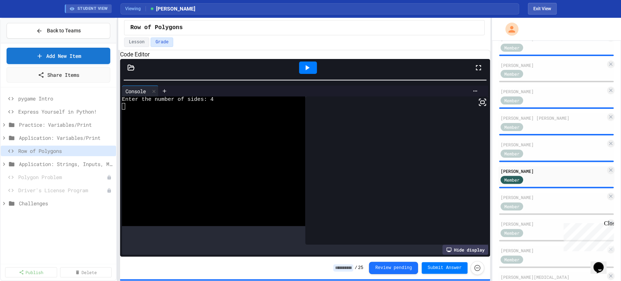
click at [312, 74] on div at bounding box center [308, 68] width 18 height 12
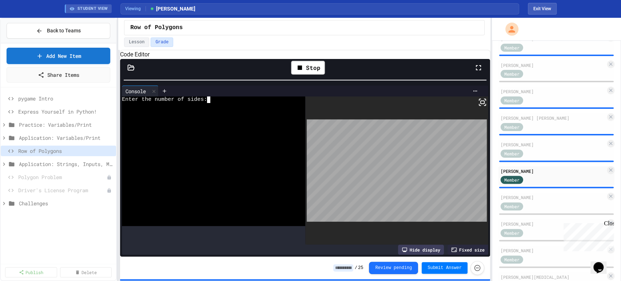
click at [236, 122] on div at bounding box center [209, 119] width 174 height 7
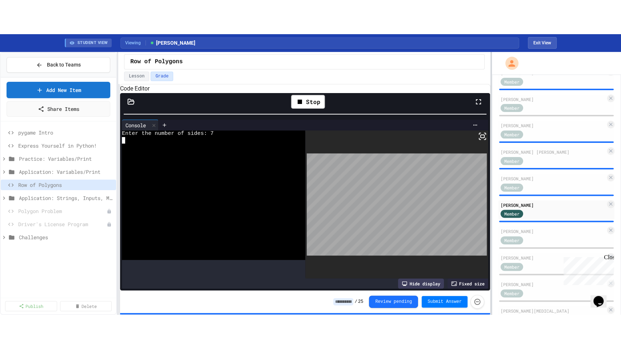
scroll to position [149, 0]
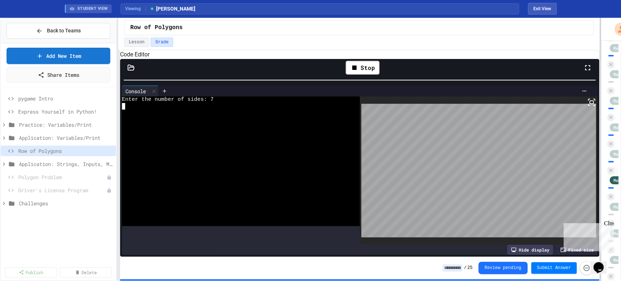
click at [601, 84] on div "**********" at bounding box center [310, 149] width 621 height 263
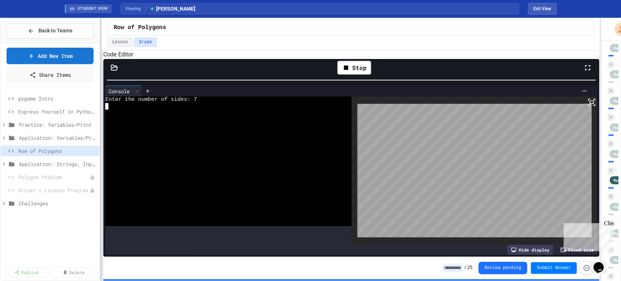
click at [100, 76] on div at bounding box center [100, 149] width 1 height 263
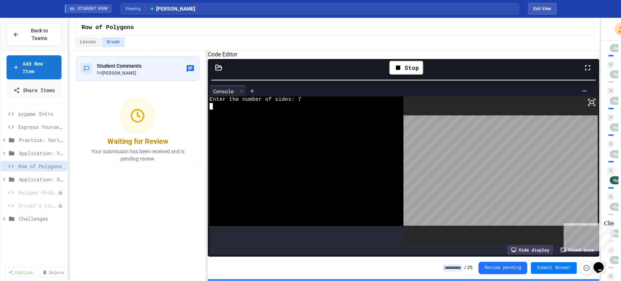
click at [210, 88] on div "**********" at bounding box center [335, 165] width 530 height 231
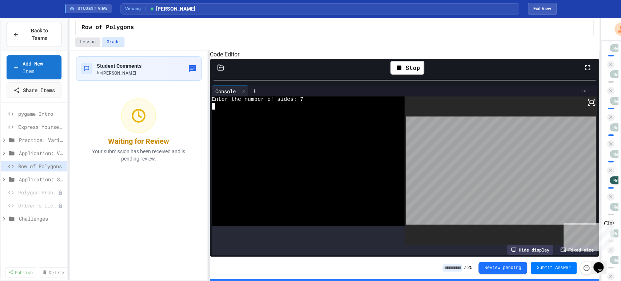
click at [92, 43] on button "Lesson" at bounding box center [87, 41] width 25 height 9
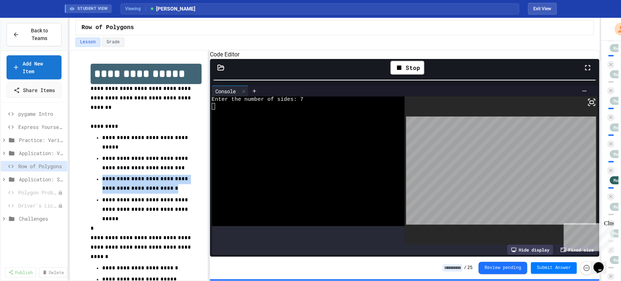
drag, startPoint x: 162, startPoint y: 183, endPoint x: 91, endPoint y: 170, distance: 71.5
click at [91, 170] on ul "**********" at bounding box center [146, 178] width 111 height 92
click at [134, 175] on p "**********" at bounding box center [146, 184] width 88 height 19
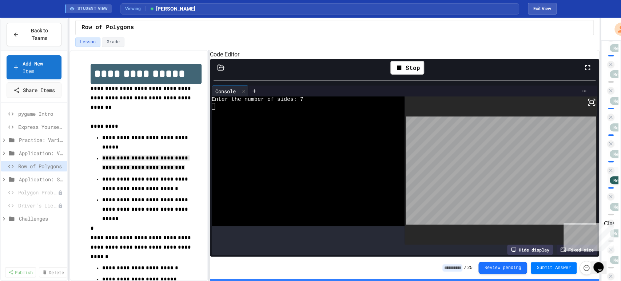
drag, startPoint x: 161, startPoint y: 161, endPoint x: 91, endPoint y: 146, distance: 71.9
click at [92, 146] on ul "**********" at bounding box center [146, 178] width 111 height 92
click at [411, 72] on div "Stop" at bounding box center [408, 68] width 34 height 14
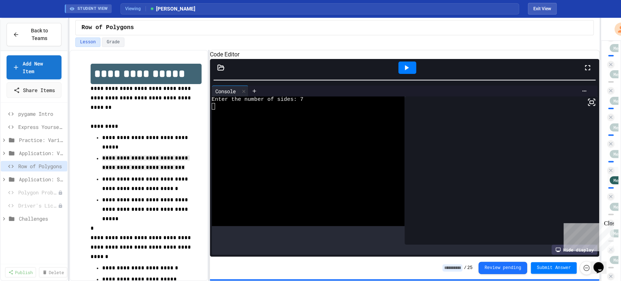
click at [592, 76] on div at bounding box center [592, 68] width 16 height 20
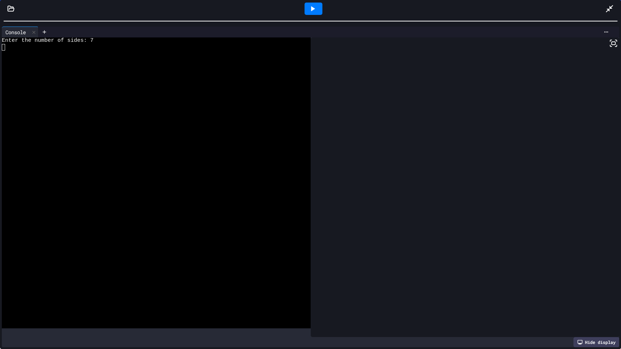
click at [403, 19] on div at bounding box center [310, 20] width 621 height 7
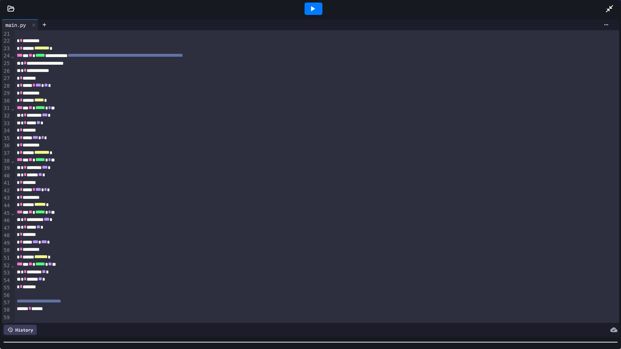
click at [290, 281] on div "**********" at bounding box center [310, 183] width 621 height 332
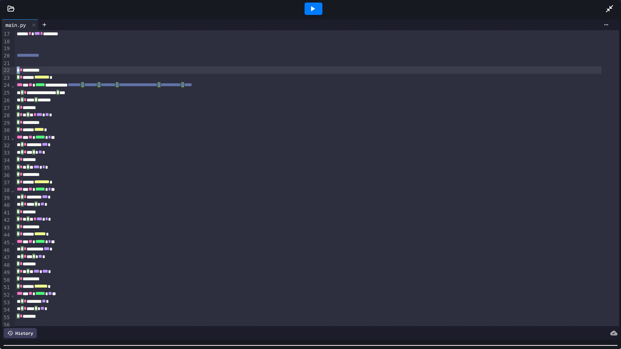
scroll to position [122, 0]
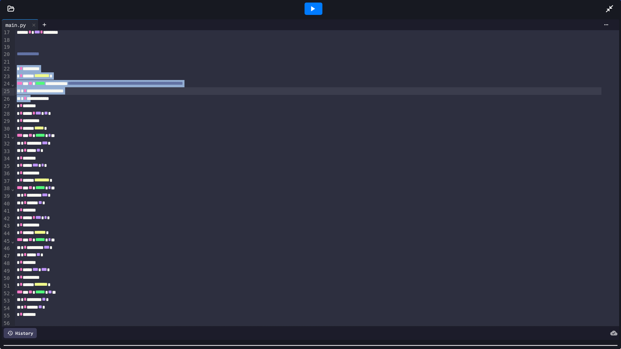
drag, startPoint x: 15, startPoint y: 68, endPoint x: 33, endPoint y: 91, distance: 29.3
click at [33, 93] on div "**********" at bounding box center [317, 129] width 605 height 441
click at [88, 79] on div "* * ****** ******** *" at bounding box center [308, 76] width 587 height 8
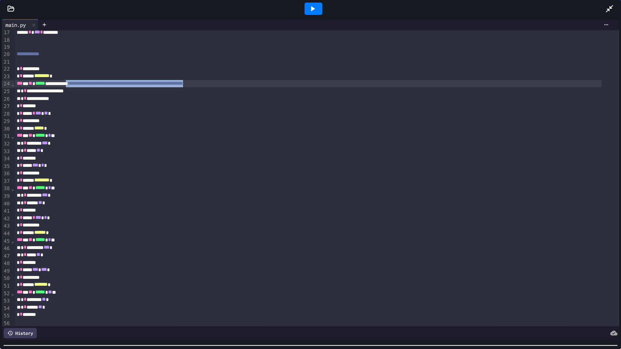
drag, startPoint x: 266, startPoint y: 84, endPoint x: 87, endPoint y: 84, distance: 178.4
click at [87, 84] on div "**********" at bounding box center [308, 84] width 587 height 8
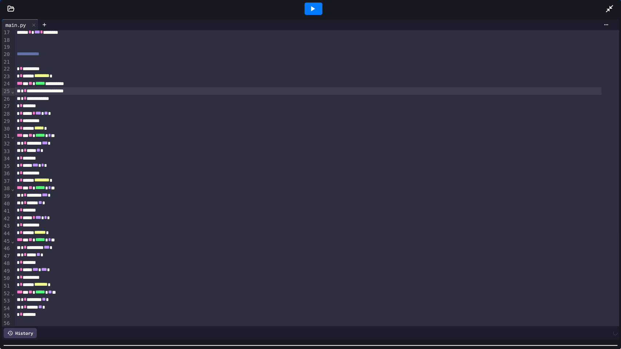
click at [91, 91] on div "**********" at bounding box center [308, 91] width 587 height 8
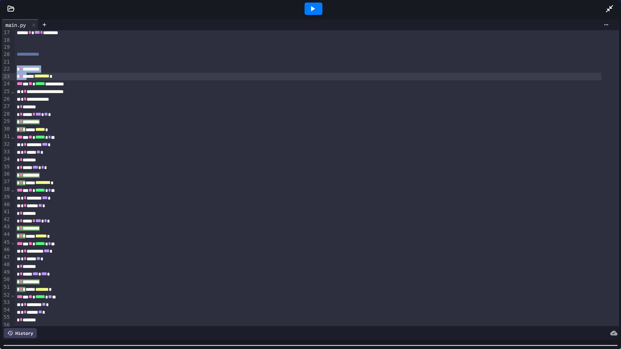
scroll to position [122, 0]
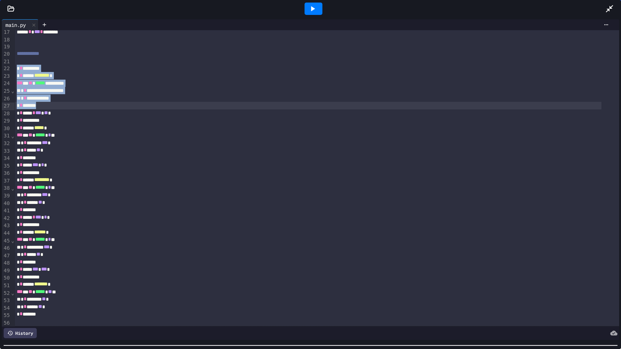
drag, startPoint x: 14, startPoint y: 67, endPoint x: 51, endPoint y: 101, distance: 50.2
click at [51, 102] on div "**********" at bounding box center [317, 128] width 605 height 441
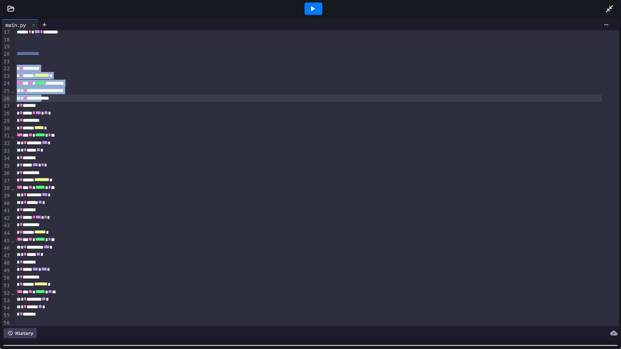
click at [51, 94] on div "**********" at bounding box center [308, 91] width 587 height 8
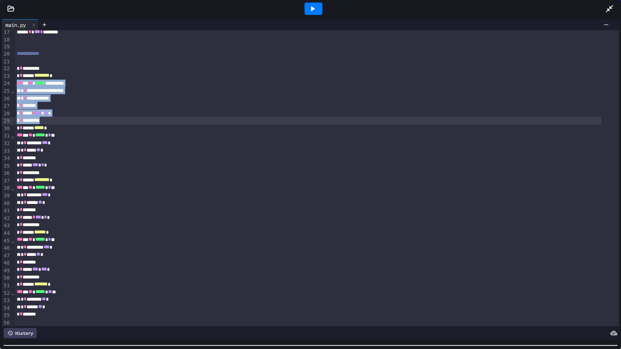
drag, startPoint x: 17, startPoint y: 84, endPoint x: 56, endPoint y: 119, distance: 52.8
click at [56, 119] on div "**********" at bounding box center [317, 128] width 605 height 441
click at [55, 161] on div "* * *******" at bounding box center [308, 158] width 587 height 8
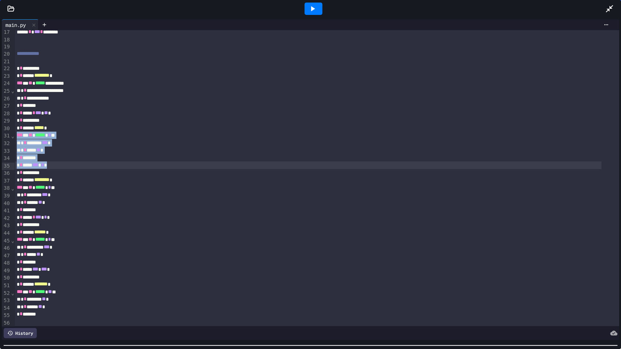
drag, startPoint x: 14, startPoint y: 135, endPoint x: 53, endPoint y: 168, distance: 50.6
click at [52, 167] on div "**********" at bounding box center [317, 128] width 605 height 441
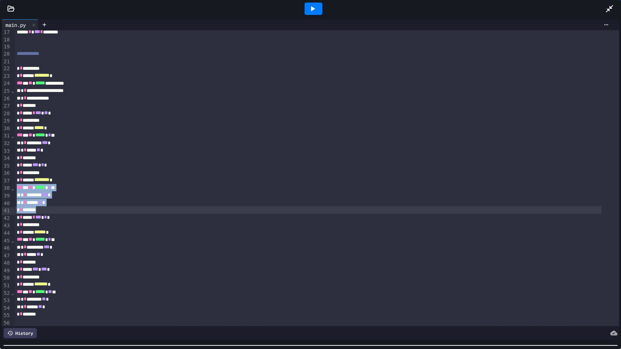
drag, startPoint x: 17, startPoint y: 185, endPoint x: 49, endPoint y: 213, distance: 42.3
click at [49, 213] on div "**********" at bounding box center [317, 128] width 605 height 441
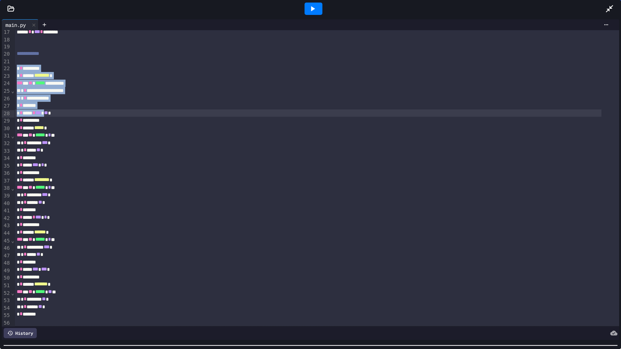
drag, startPoint x: 15, startPoint y: 69, endPoint x: 50, endPoint y: 114, distance: 56.1
click at [50, 114] on div "**********" at bounding box center [317, 128] width 605 height 441
click at [616, 4] on div at bounding box center [613, 9] width 16 height 20
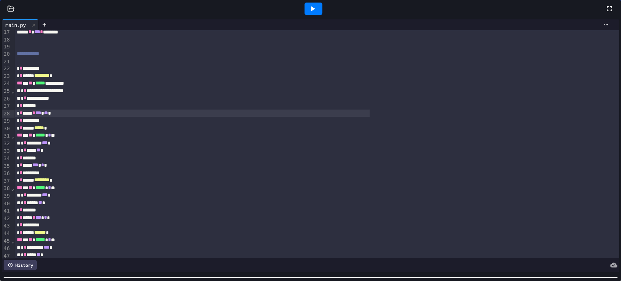
scroll to position [6, 0]
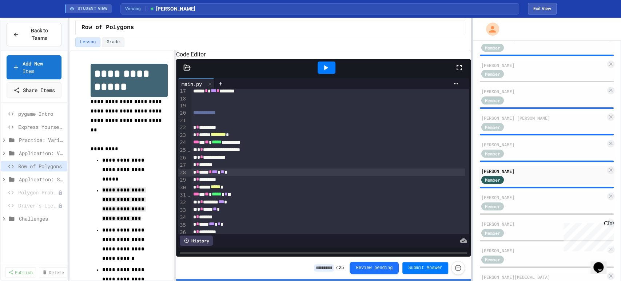
click at [471, 112] on div at bounding box center [471, 149] width 1 height 263
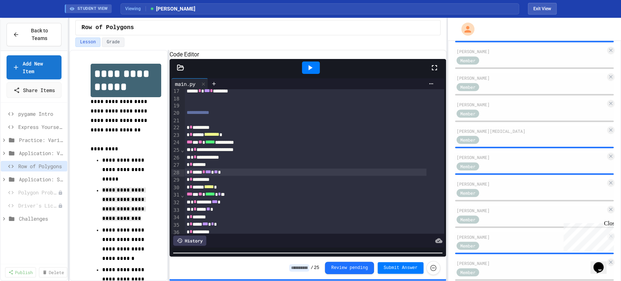
scroll to position [308, 0]
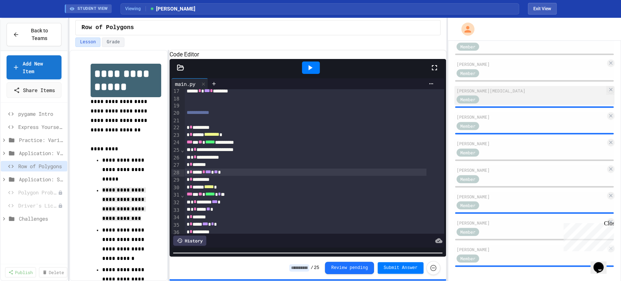
click at [503, 95] on div "Member" at bounding box center [531, 99] width 149 height 9
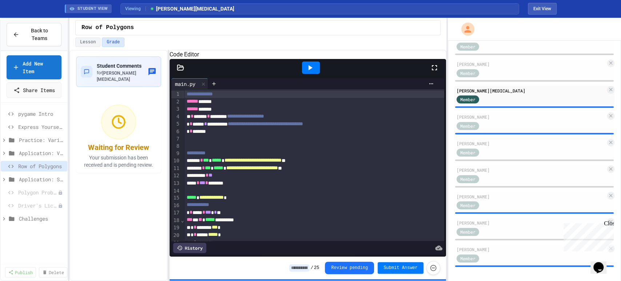
click at [306, 72] on icon at bounding box center [310, 67] width 9 height 9
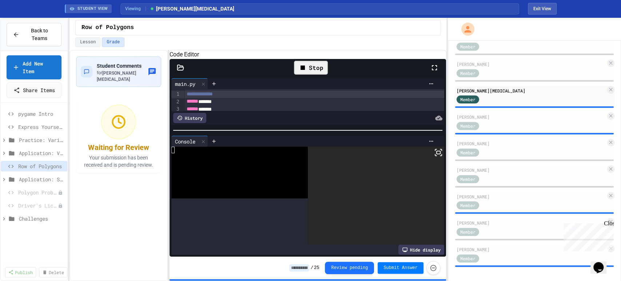
click at [305, 133] on div at bounding box center [308, 130] width 276 height 7
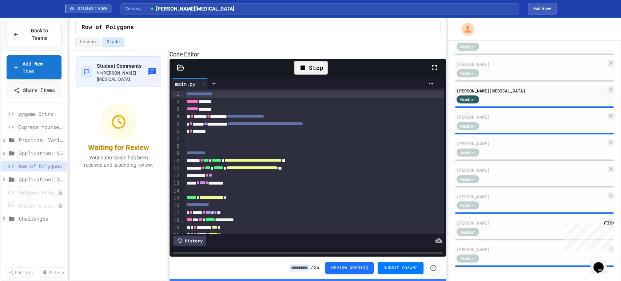
click at [270, 270] on div "**********" at bounding box center [308, 170] width 276 height 222
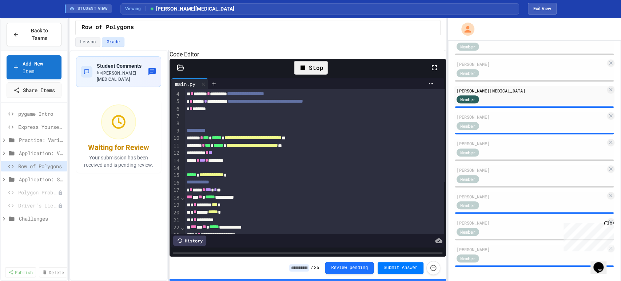
scroll to position [40, 0]
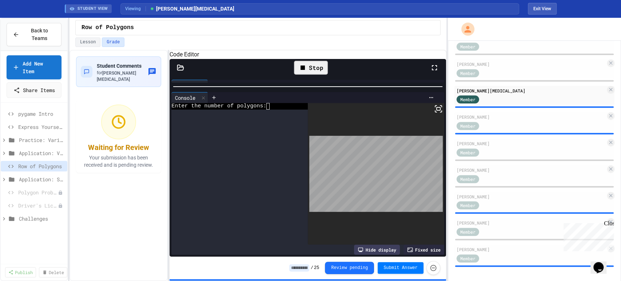
click at [282, 87] on div "**********" at bounding box center [308, 158] width 276 height 198
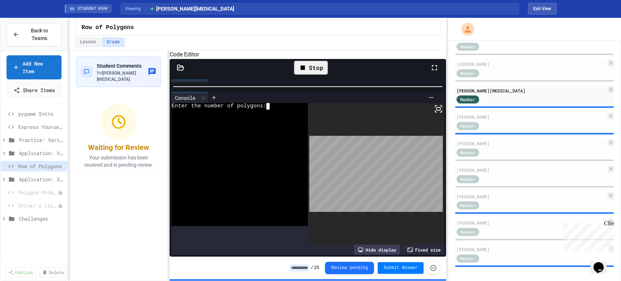
click at [277, 116] on div at bounding box center [233, 113] width 124 height 7
click at [309, 75] on div "Stop" at bounding box center [311, 68] width 34 height 14
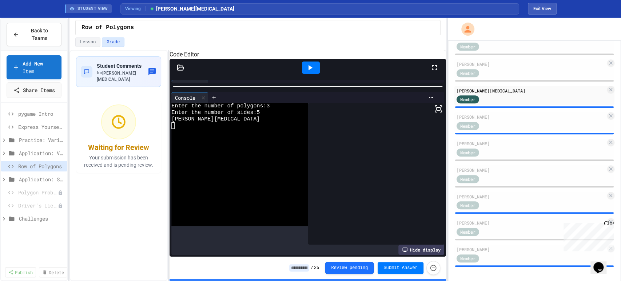
click at [309, 70] on icon at bounding box center [311, 67] width 4 height 5
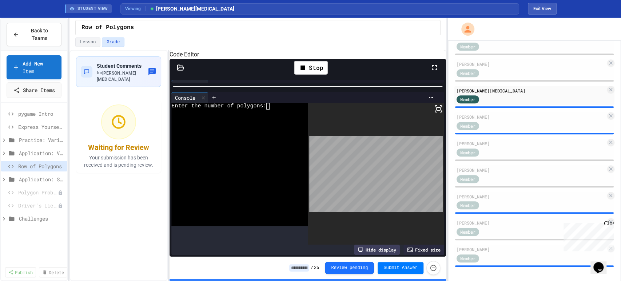
click at [259, 129] on div at bounding box center [233, 125] width 124 height 7
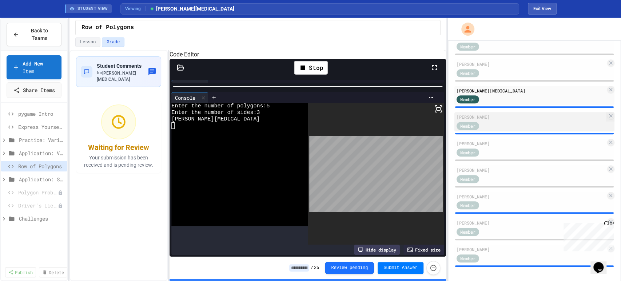
click at [513, 118] on div "[PERSON_NAME]" at bounding box center [531, 117] width 149 height 7
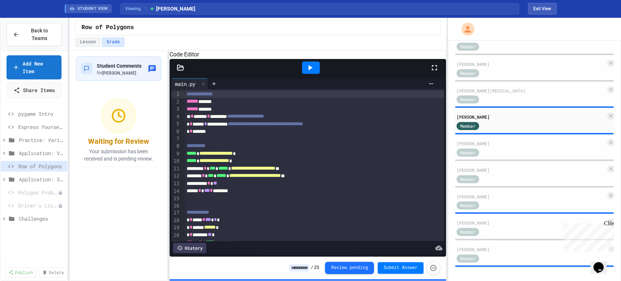
click at [304, 74] on div at bounding box center [311, 68] width 18 height 12
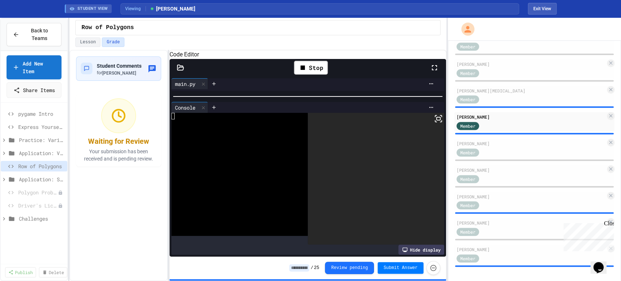
click at [265, 100] on div at bounding box center [308, 96] width 276 height 7
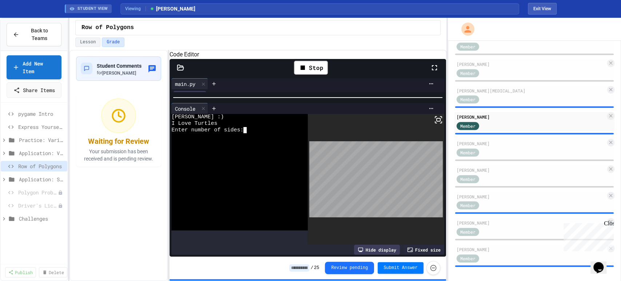
click at [260, 146] on div at bounding box center [233, 143] width 124 height 7
click at [312, 75] on div "Stop" at bounding box center [311, 68] width 34 height 14
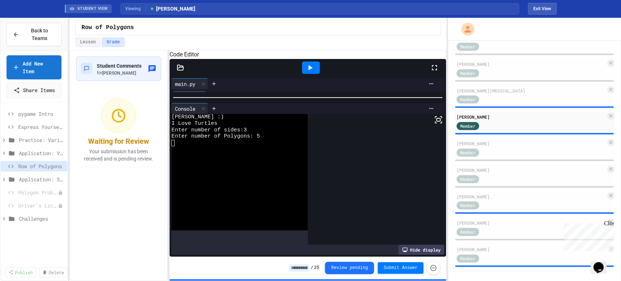
click at [312, 74] on div at bounding box center [311, 68] width 18 height 12
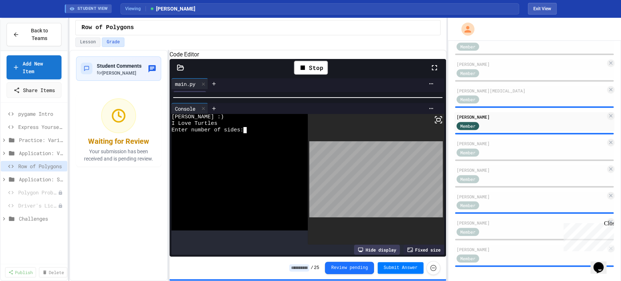
click at [257, 140] on div at bounding box center [233, 136] width 124 height 7
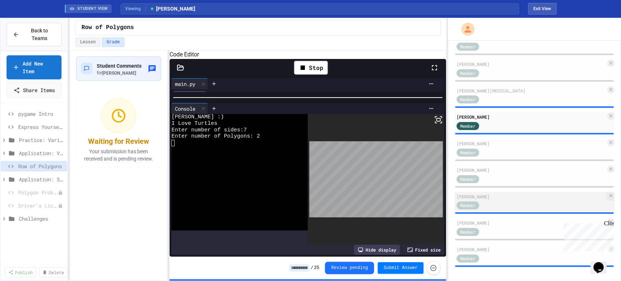
click at [494, 201] on div "Member" at bounding box center [531, 205] width 149 height 9
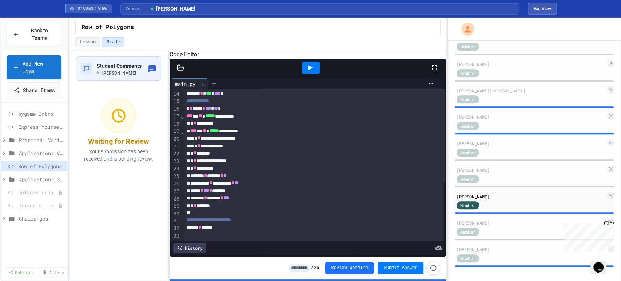
scroll to position [118, 0]
click at [307, 72] on icon at bounding box center [310, 67] width 9 height 9
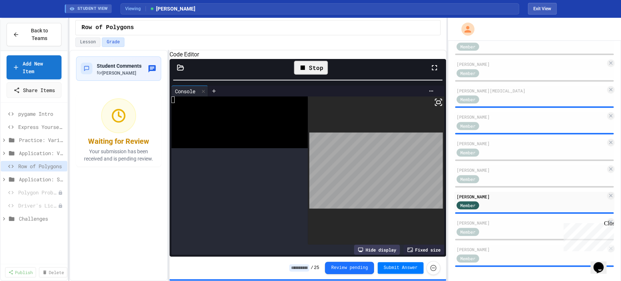
click at [290, 37] on div "**********" at bounding box center [258, 149] width 377 height 263
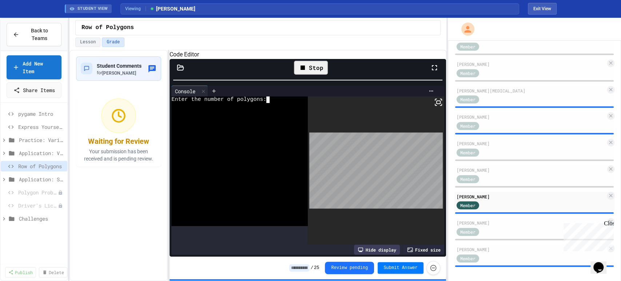
click at [272, 129] on div at bounding box center [233, 125] width 124 height 7
click at [309, 75] on div "Stop" at bounding box center [311, 68] width 34 height 14
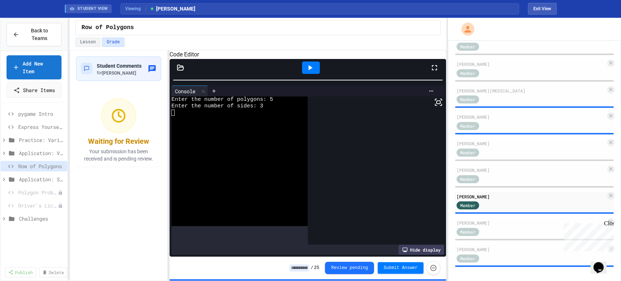
click at [309, 70] on icon at bounding box center [311, 67] width 4 height 5
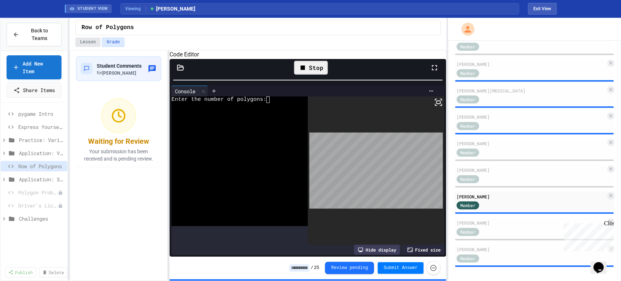
click at [90, 43] on button "Lesson" at bounding box center [87, 41] width 25 height 9
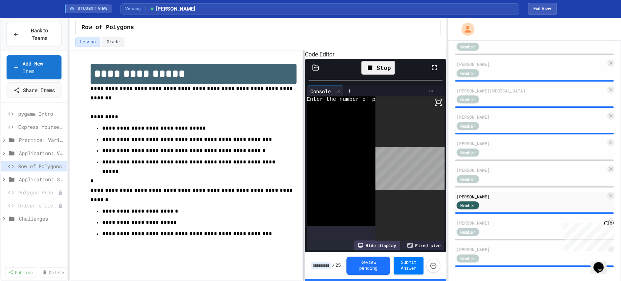
click at [305, 123] on div at bounding box center [303, 165] width 1 height 231
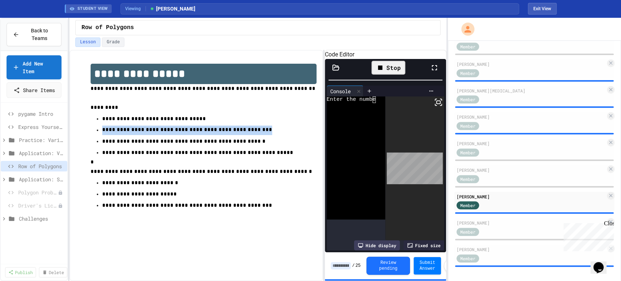
drag, startPoint x: 245, startPoint y: 130, endPoint x: 85, endPoint y: 132, distance: 160.5
click at [85, 132] on div "**********" at bounding box center [196, 141] width 240 height 171
click at [294, 133] on p "**********" at bounding box center [203, 130] width 202 height 9
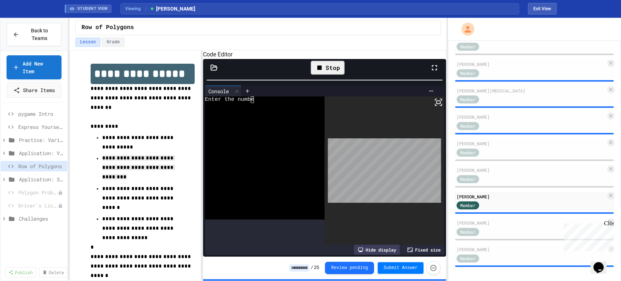
click at [203, 122] on div "**********" at bounding box center [258, 165] width 377 height 231
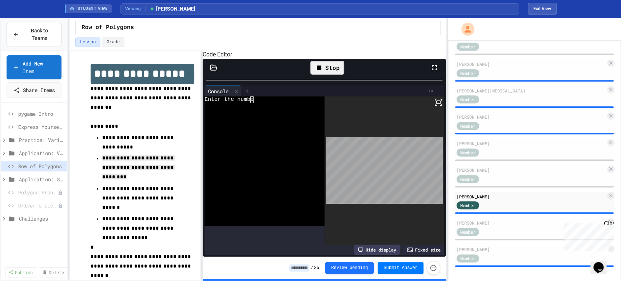
click at [285, 116] on div at bounding box center [259, 113] width 108 height 7
click at [316, 72] on icon at bounding box center [319, 67] width 9 height 9
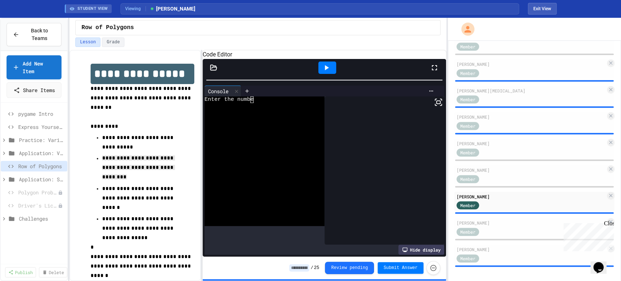
click at [318, 75] on div at bounding box center [327, 68] width 25 height 20
click at [323, 72] on icon at bounding box center [326, 67] width 9 height 9
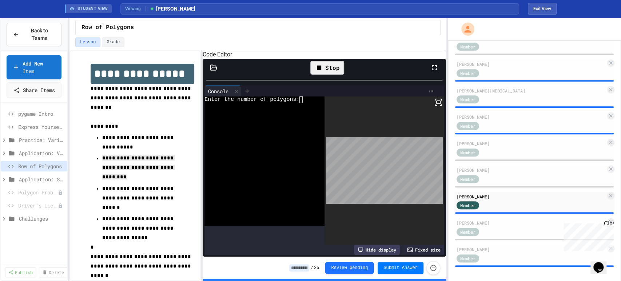
click at [308, 110] on div at bounding box center [259, 106] width 108 height 7
click at [328, 75] on div "Stop" at bounding box center [327, 68] width 34 height 14
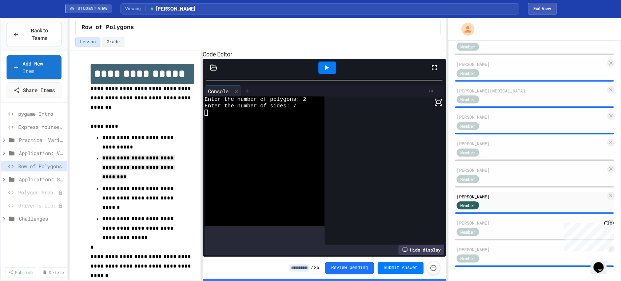
click at [328, 70] on icon at bounding box center [327, 67] width 4 height 5
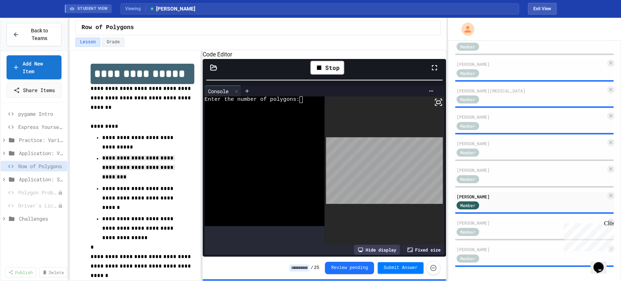
click at [294, 135] on div at bounding box center [259, 132] width 108 height 7
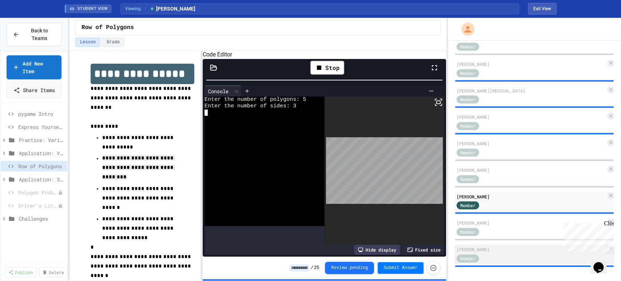
click at [474, 255] on span "Member" at bounding box center [467, 258] width 15 height 7
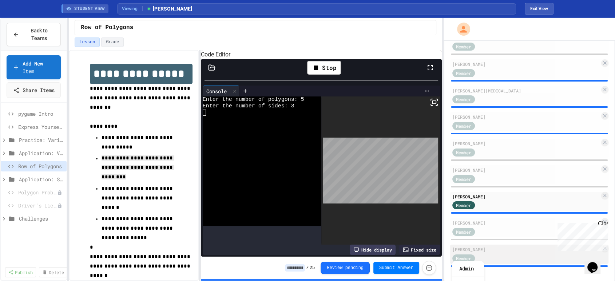
click at [513, 253] on div "Member" at bounding box center [525, 257] width 147 height 9
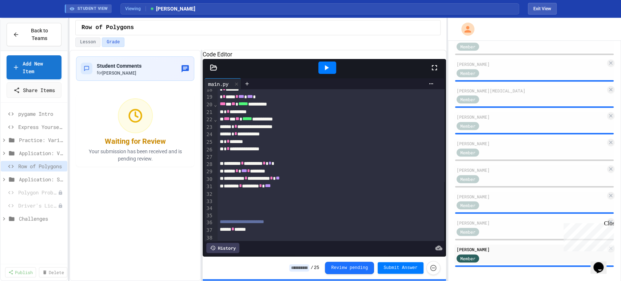
scroll to position [112, 0]
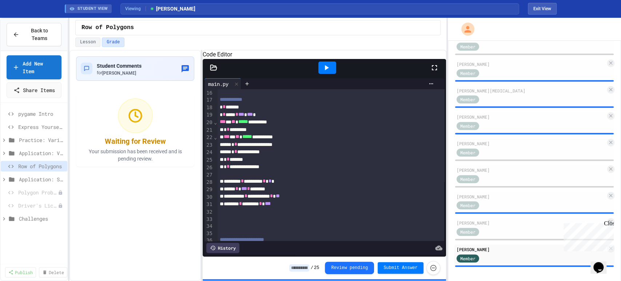
click at [327, 59] on div "Code Editor" at bounding box center [325, 54] width 244 height 9
click at [327, 72] on icon at bounding box center [326, 67] width 9 height 9
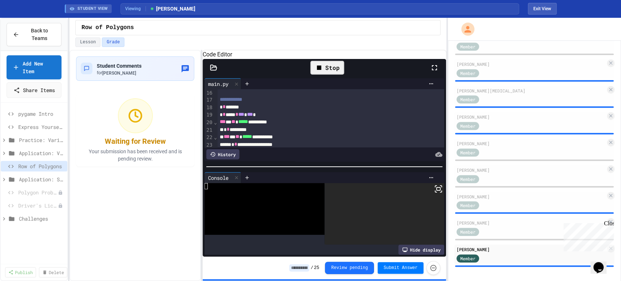
click at [312, 170] on div at bounding box center [325, 166] width 244 height 7
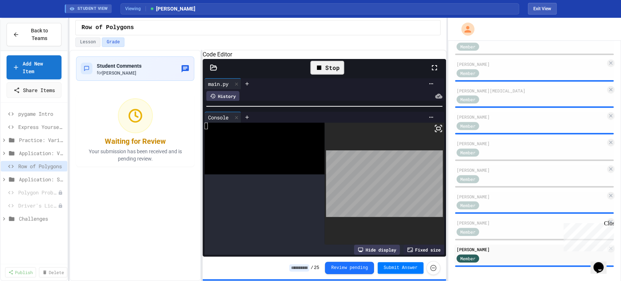
click at [317, 103] on div at bounding box center [325, 106] width 244 height 7
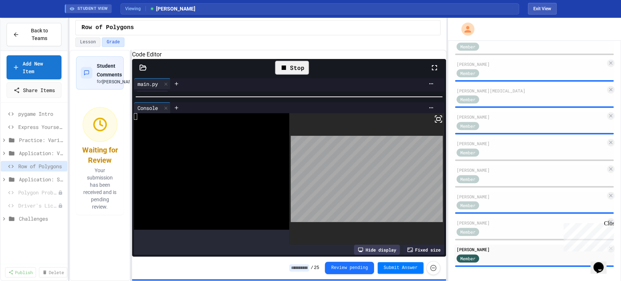
click at [130, 125] on div "**********" at bounding box center [258, 165] width 377 height 231
click at [225, 126] on div at bounding box center [206, 123] width 144 height 7
click at [294, 75] on div "Stop" at bounding box center [292, 68] width 34 height 14
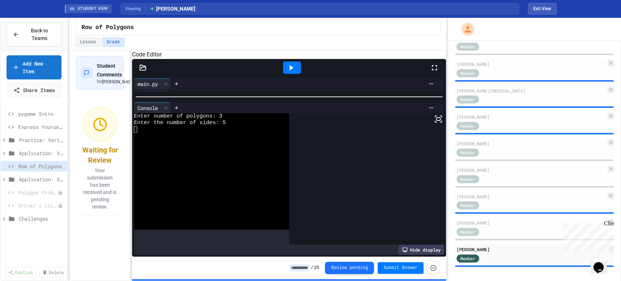
click at [292, 72] on icon at bounding box center [291, 67] width 9 height 9
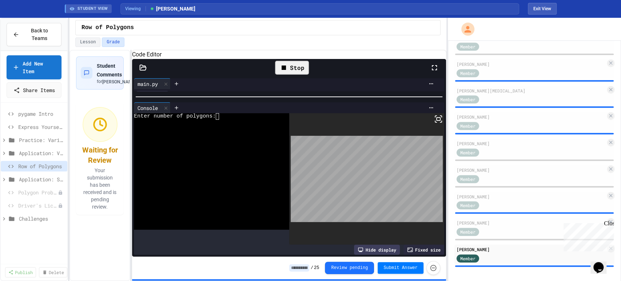
click at [237, 159] on div at bounding box center [206, 155] width 144 height 7
click at [297, 73] on div "Stop" at bounding box center [292, 68] width 34 height 14
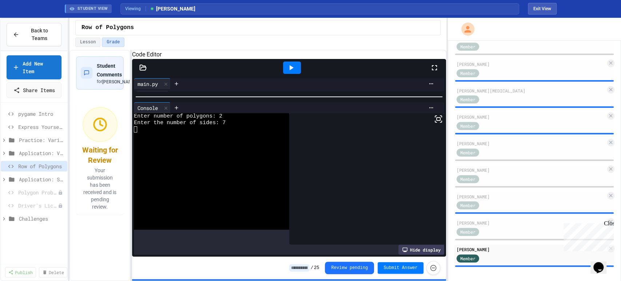
click at [292, 70] on icon at bounding box center [292, 67] width 4 height 5
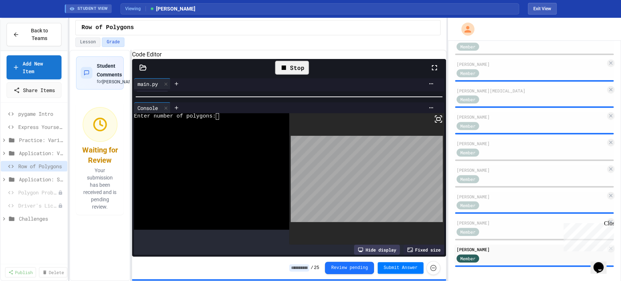
click at [242, 133] on div at bounding box center [206, 129] width 144 height 7
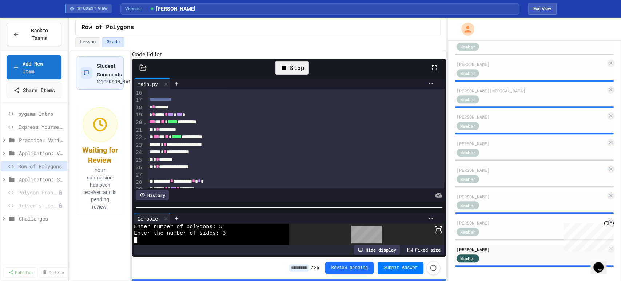
scroll to position [6, 0]
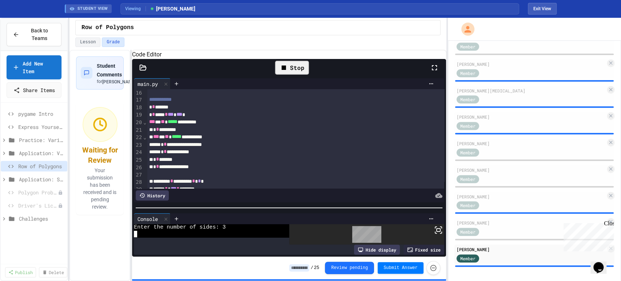
click at [306, 210] on div "**********" at bounding box center [289, 166] width 314 height 180
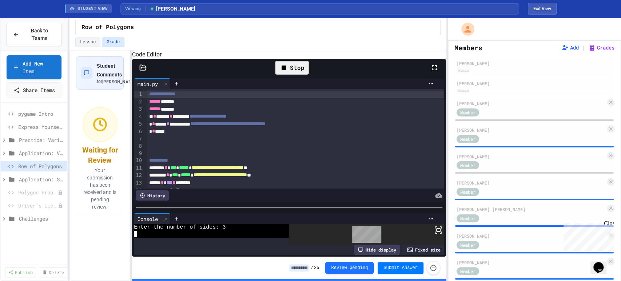
scroll to position [0, 0]
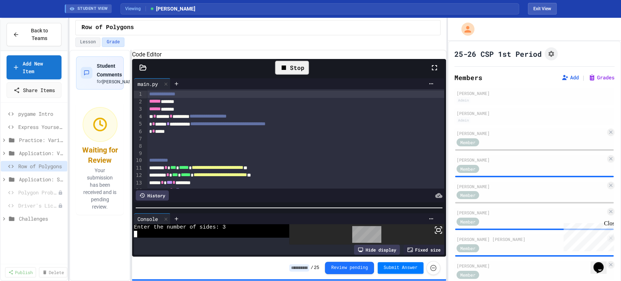
click at [277, 42] on div "Lesson Grade" at bounding box center [257, 41] width 365 height 9
click at [33, 183] on span "Application: Strings, Inputs, Math" at bounding box center [38, 179] width 38 height 8
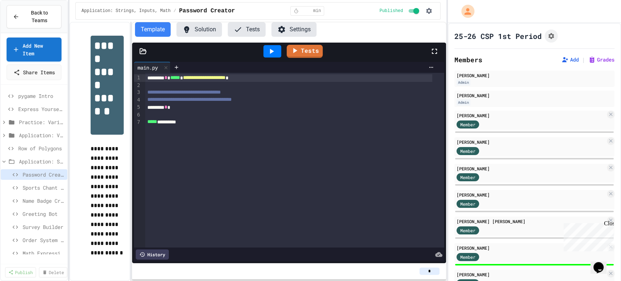
click at [31, 130] on div "Practice: Variables/Print" at bounding box center [34, 123] width 67 height 13
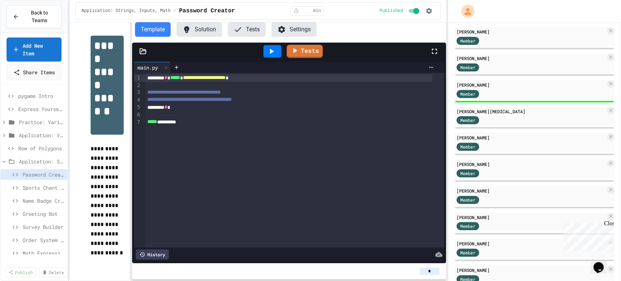
scroll to position [290, 0]
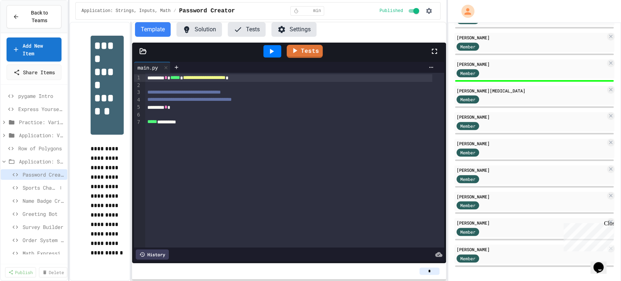
click at [34, 191] on span "Sports Chant Builder" at bounding box center [40, 188] width 35 height 8
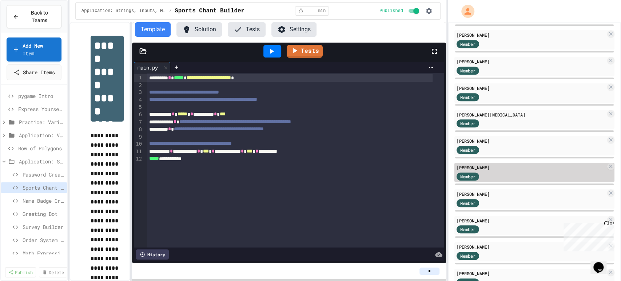
scroll to position [290, 0]
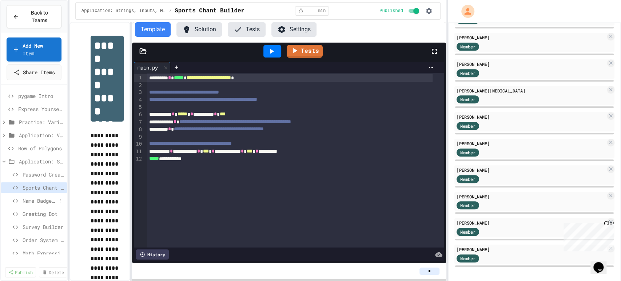
click at [28, 203] on div "Name Badge Creator" at bounding box center [34, 200] width 67 height 11
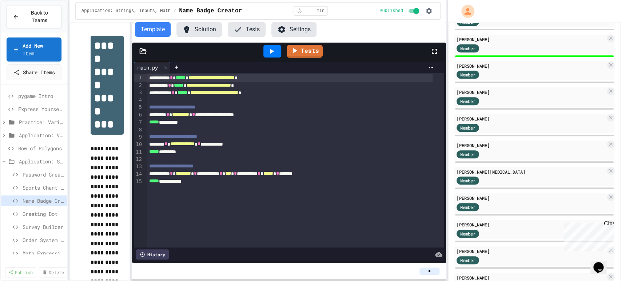
scroll to position [290, 0]
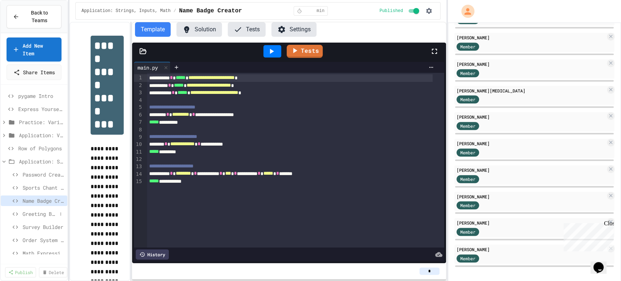
click at [40, 218] on span "Greeting Bot" at bounding box center [40, 214] width 35 height 8
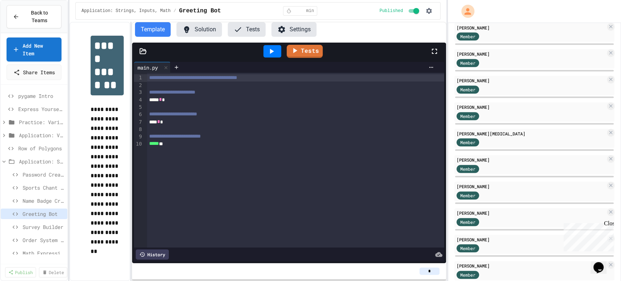
scroll to position [290, 0]
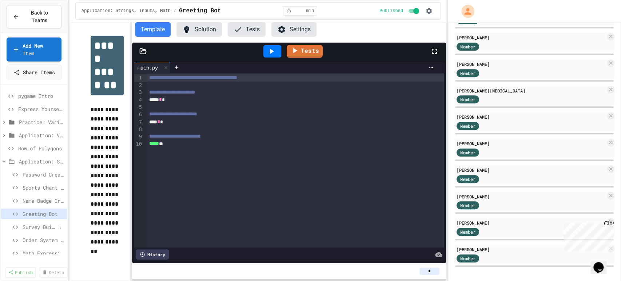
click at [25, 231] on span "Survey Builder" at bounding box center [40, 227] width 35 height 8
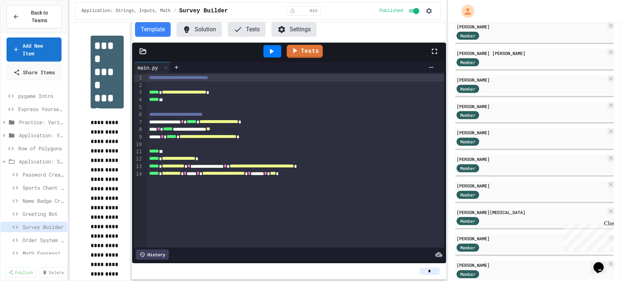
scroll to position [169, 0]
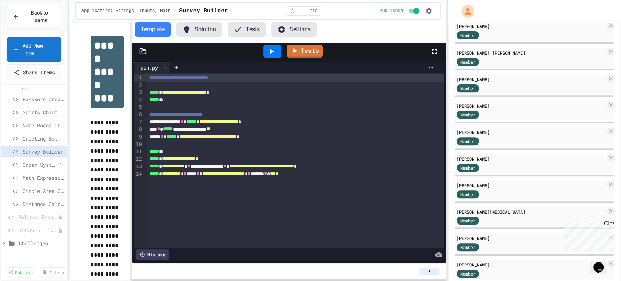
click at [39, 170] on div "Order System Fix" at bounding box center [34, 164] width 67 height 11
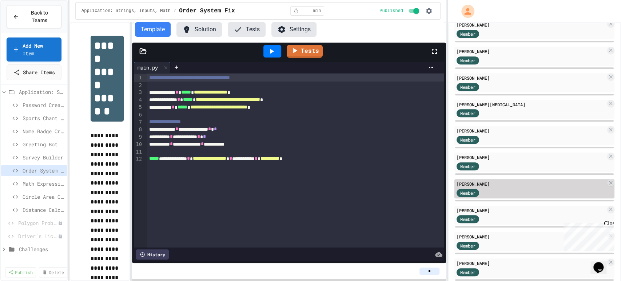
scroll to position [290, 0]
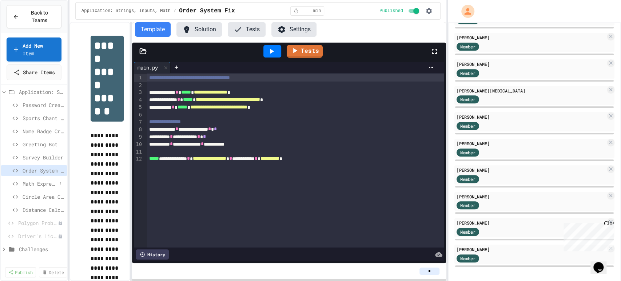
click at [32, 187] on span "Math Expression Debugger" at bounding box center [40, 184] width 35 height 8
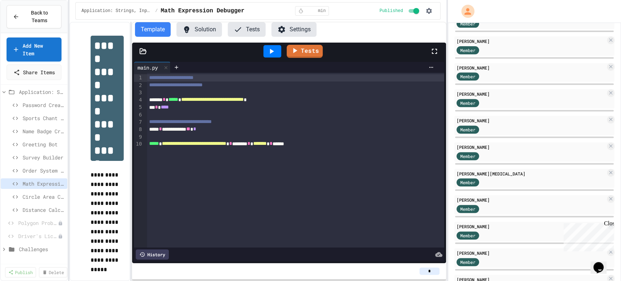
scroll to position [290, 0]
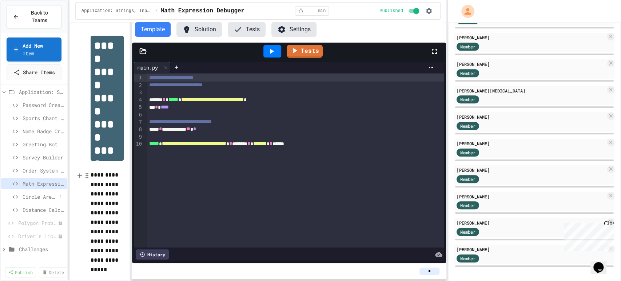
click at [25, 201] on span "Circle Area Calculator" at bounding box center [40, 197] width 35 height 8
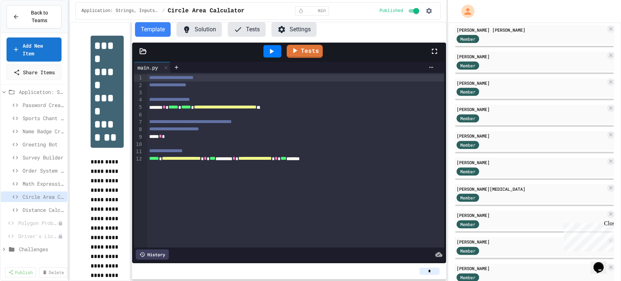
scroll to position [202, 0]
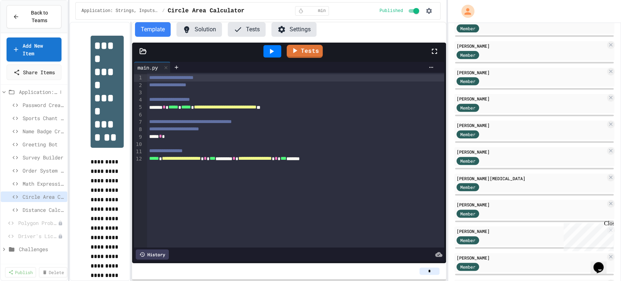
click at [30, 96] on span "Application: Strings, Inputs, Math" at bounding box center [38, 92] width 38 height 8
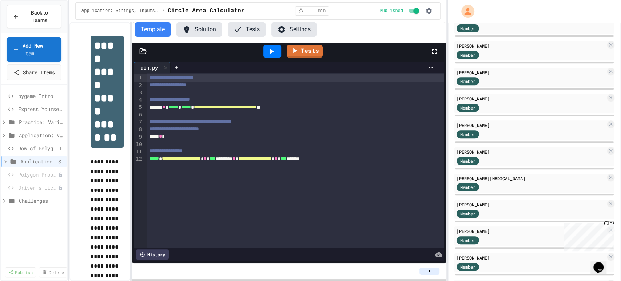
click at [39, 152] on span "Row of Polygons" at bounding box center [37, 149] width 39 height 8
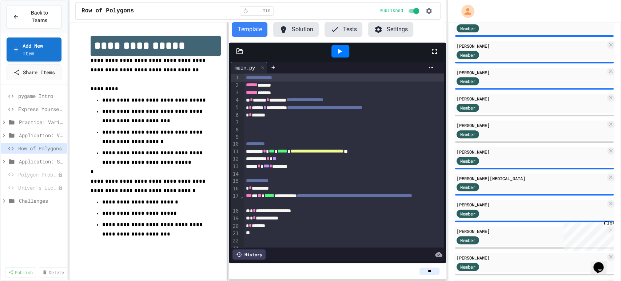
click at [228, 122] on div at bounding box center [227, 151] width 1 height 259
click at [50, 19] on span "Back to Teams" at bounding box center [40, 16] width 32 height 15
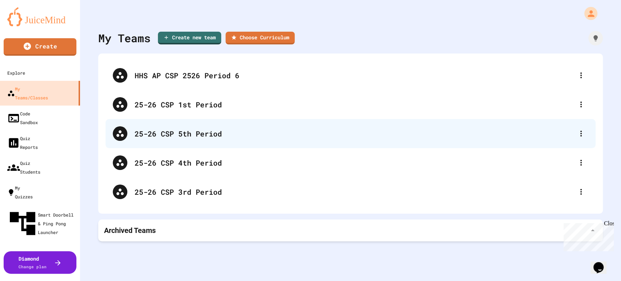
click at [235, 137] on div "25-26 CSP 5th Period" at bounding box center [354, 133] width 439 height 11
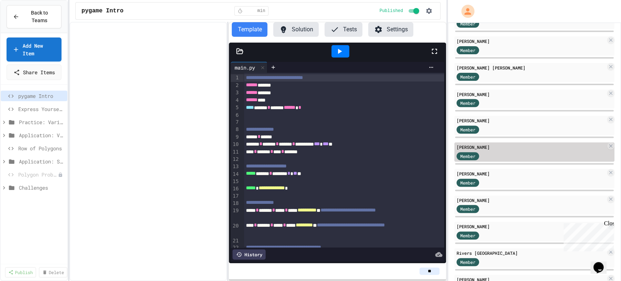
scroll to position [162, 0]
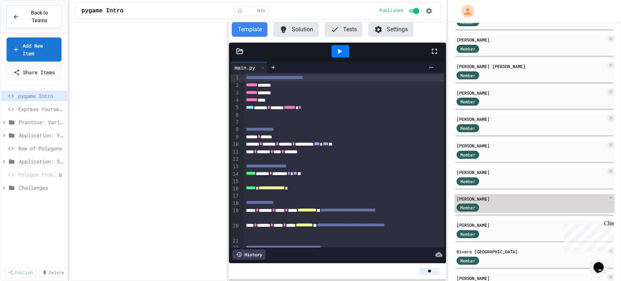
click at [503, 201] on div "Axel Millwood Member" at bounding box center [535, 203] width 160 height 19
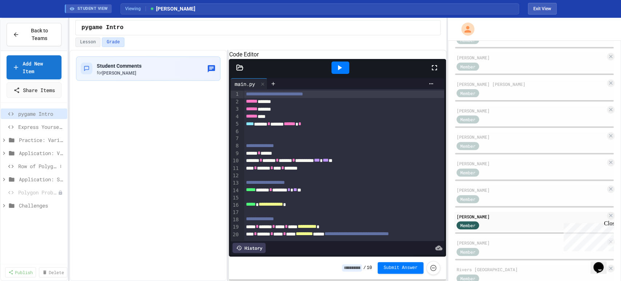
click at [29, 170] on span "Row of Polygons" at bounding box center [37, 166] width 39 height 8
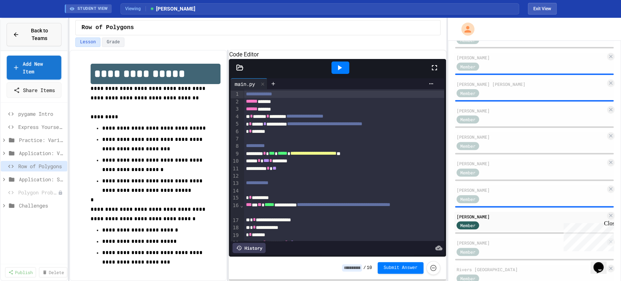
click at [30, 23] on button "Back to Teams" at bounding box center [34, 34] width 55 height 23
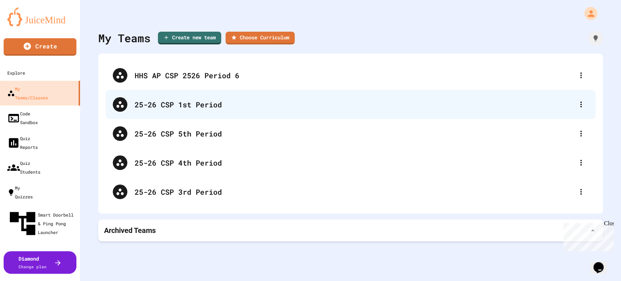
click at [201, 108] on div "25-26 CSP 1st Period" at bounding box center [354, 104] width 439 height 11
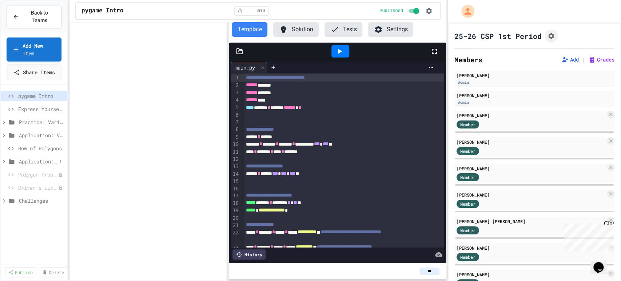
click at [31, 165] on span "Application: Strings, Inputs, Math" at bounding box center [38, 162] width 38 height 8
click at [38, 230] on span "Circle Area Calculator" at bounding box center [40, 226] width 35 height 8
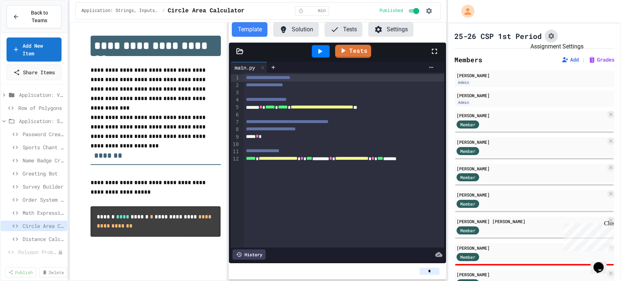
click at [549, 36] on icon "Assignment Settings" at bounding box center [552, 36] width 6 height 6
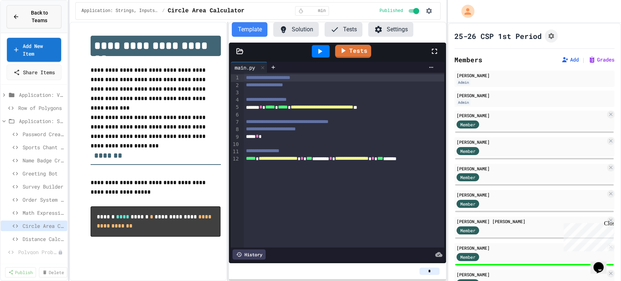
click at [40, 17] on span "Back to Teams" at bounding box center [40, 16] width 32 height 15
